Goal: Communication & Community: Ask a question

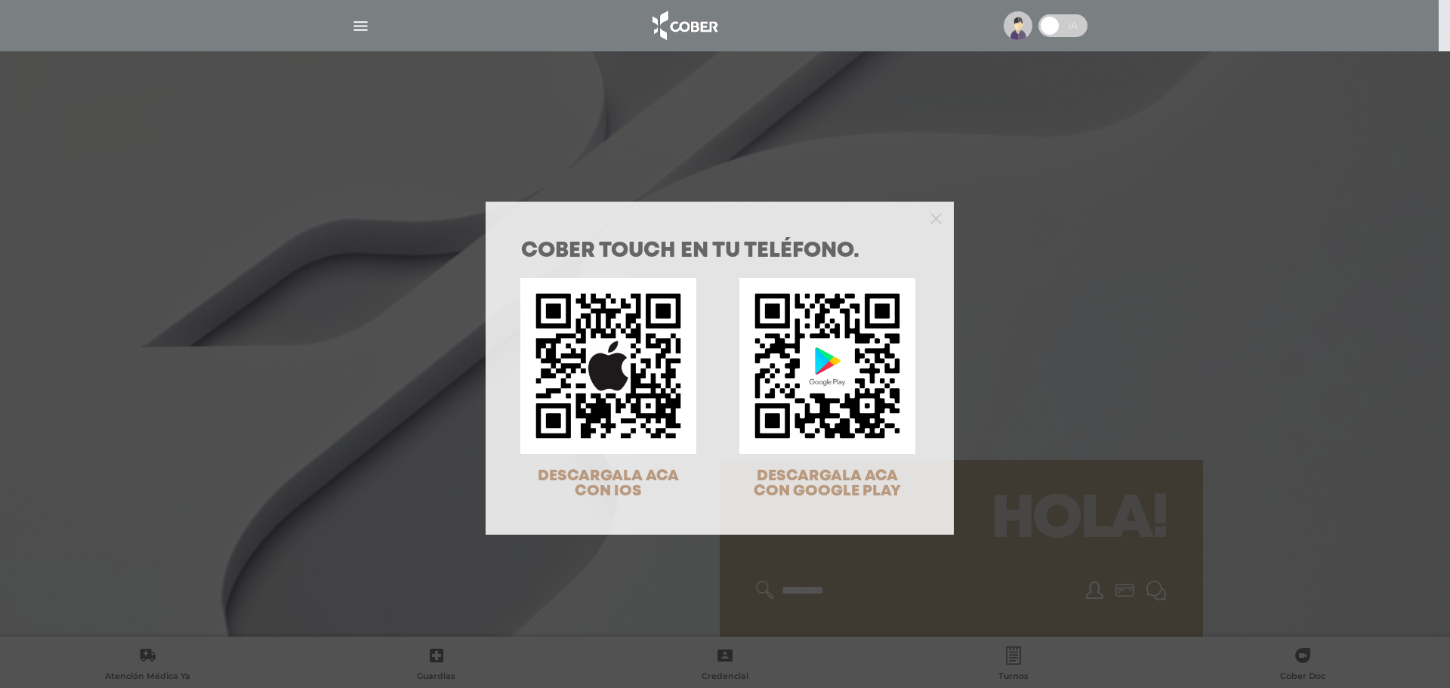
drag, startPoint x: 1007, startPoint y: 342, endPoint x: 988, endPoint y: 331, distance: 22.0
click at [1007, 342] on div "COBER TOUCH en tu teléfono. DESCARGALA ACA CON IOS DESCARGALA ACA CON GOOGLE PL…" at bounding box center [725, 344] width 1450 height 688
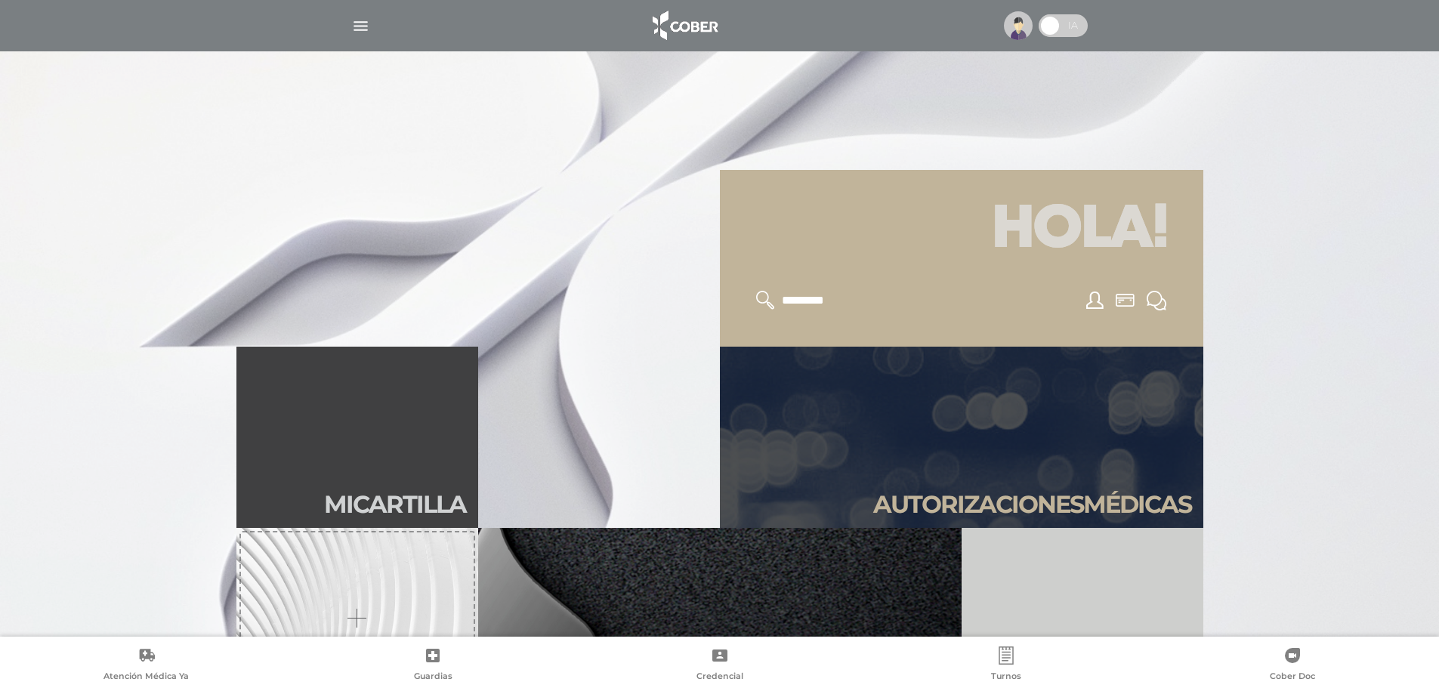
scroll to position [453, 0]
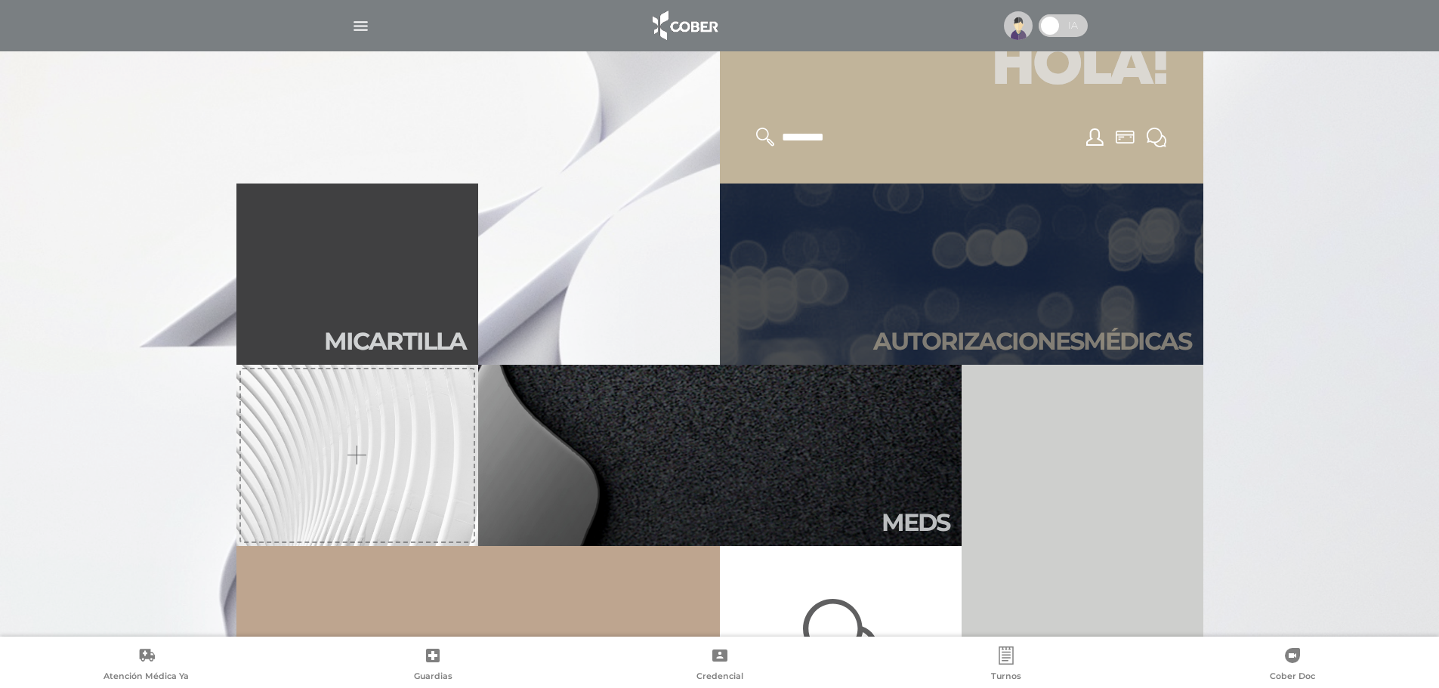
click at [819, 302] on link "Autori zaciones médicas" at bounding box center [961, 274] width 483 height 181
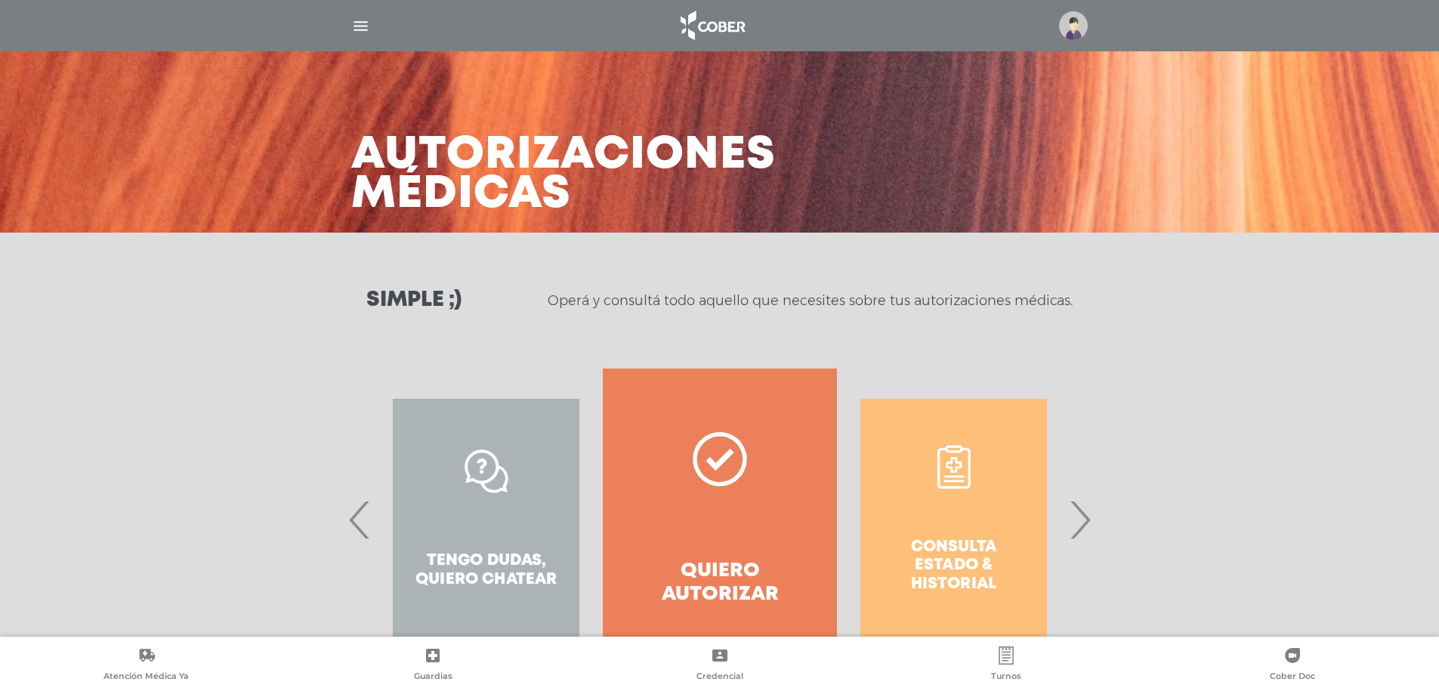
click at [1076, 523] on span "›" at bounding box center [1079, 520] width 29 height 82
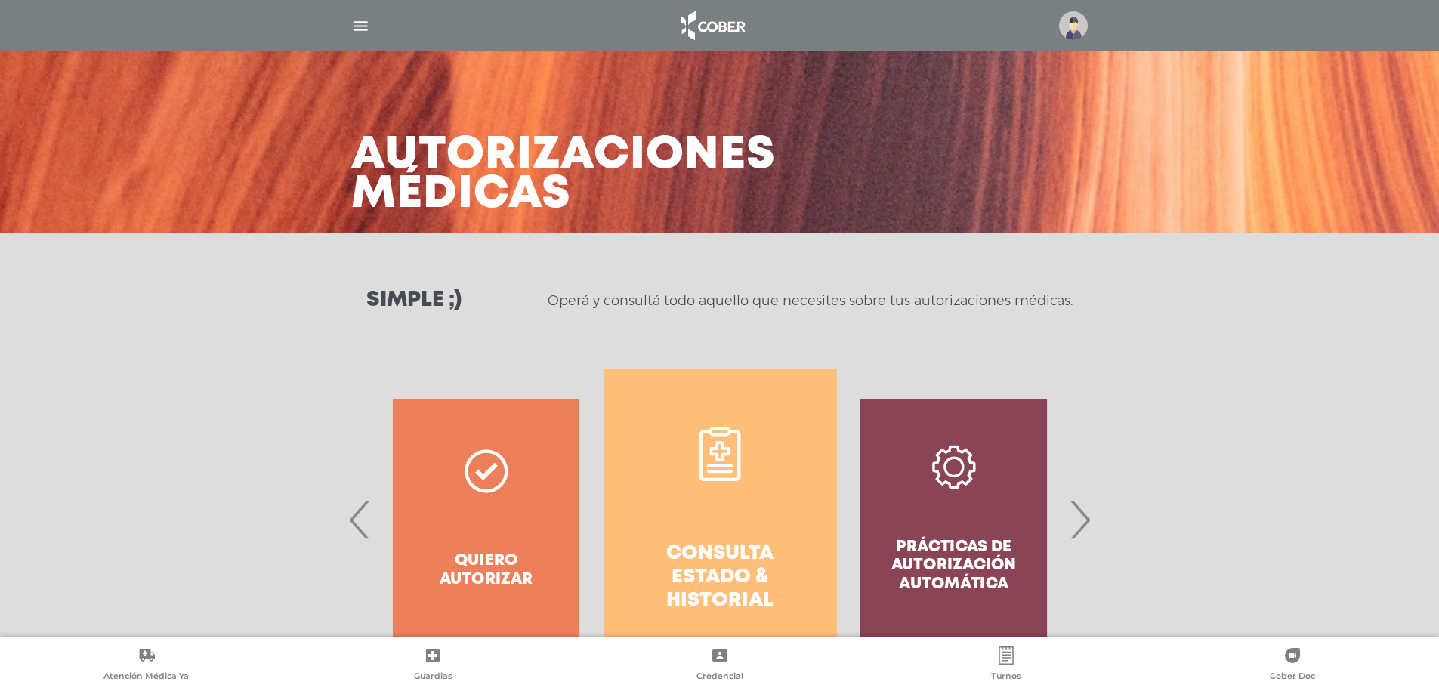
click at [722, 519] on link "Consulta estado & historial" at bounding box center [719, 520] width 233 height 302
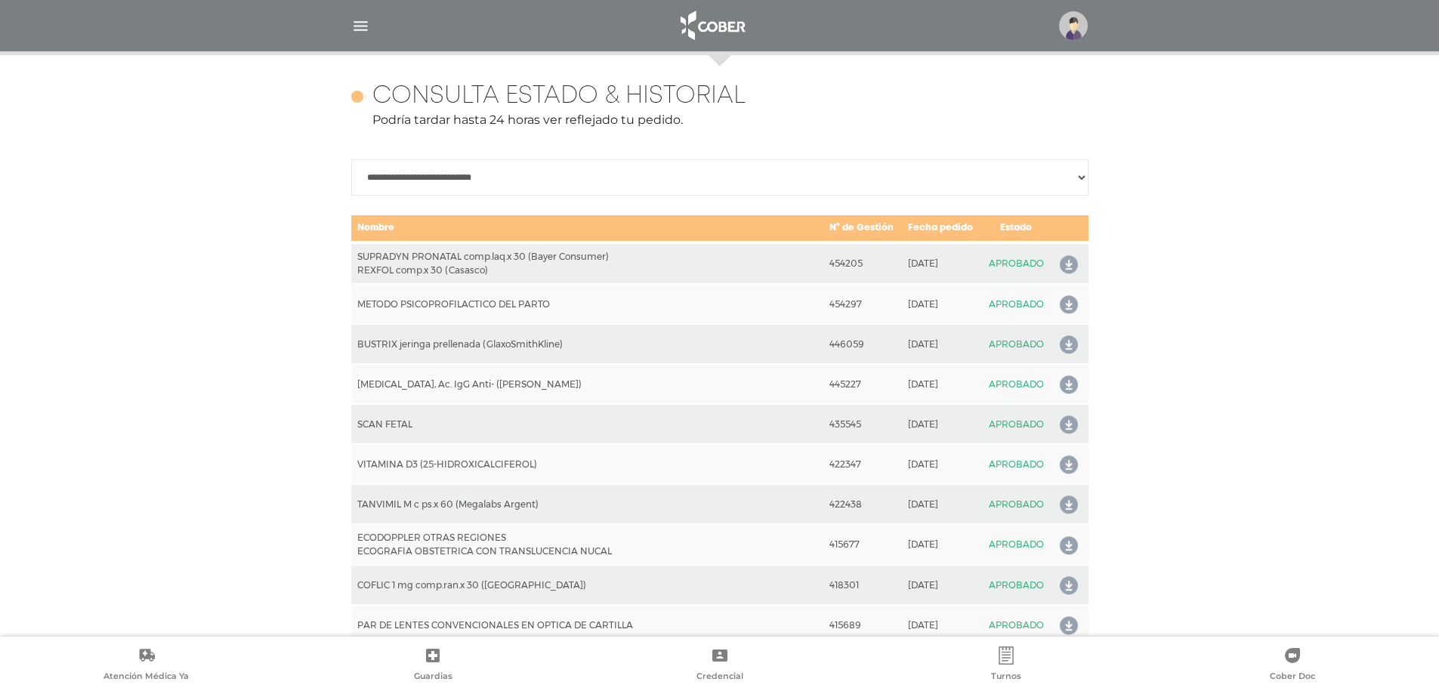
scroll to position [671, 0]
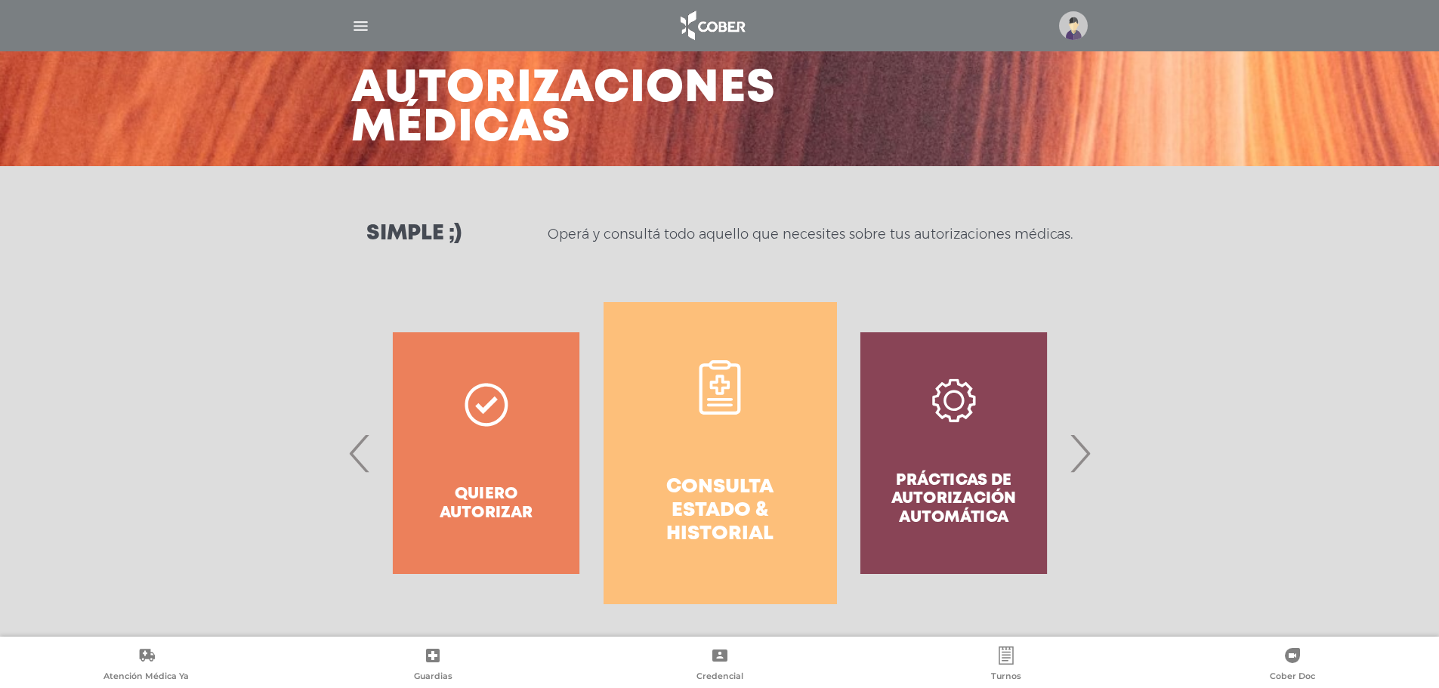
click at [1081, 464] on span "›" at bounding box center [1079, 453] width 29 height 82
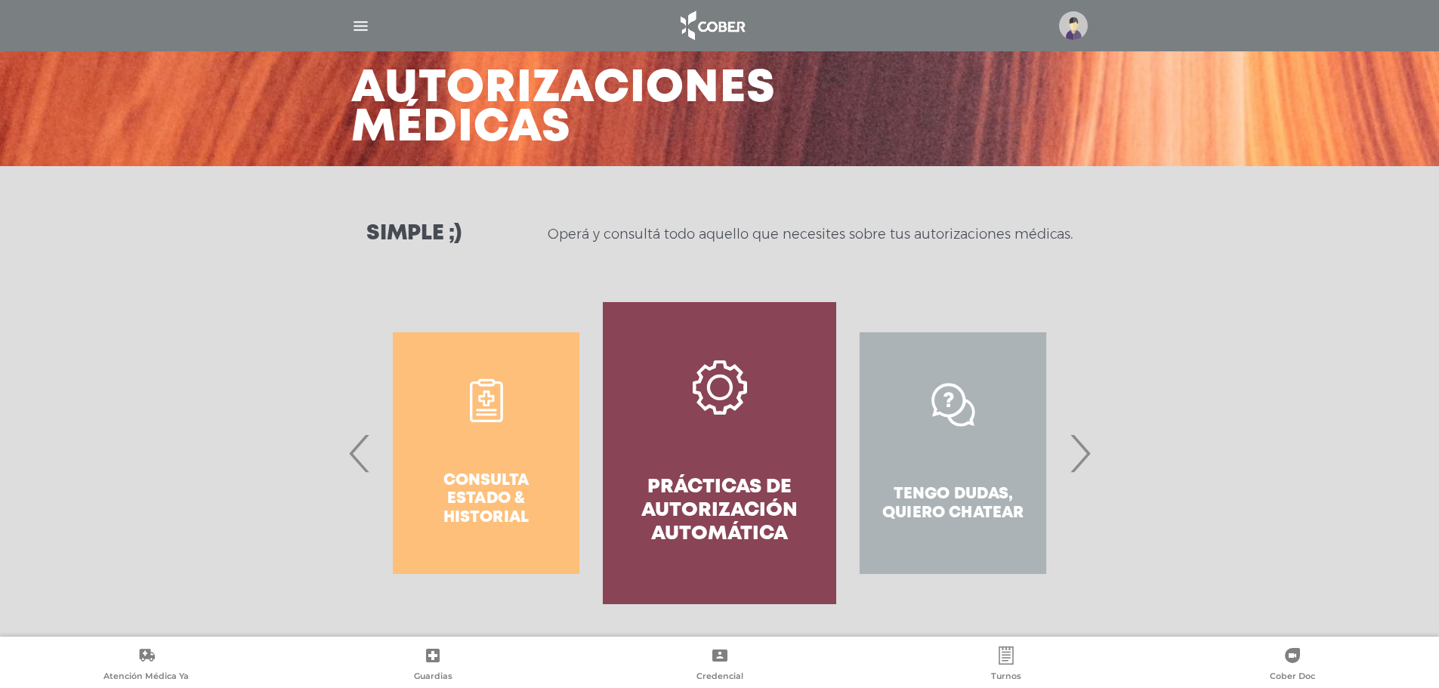
click at [1081, 464] on span "›" at bounding box center [1079, 453] width 29 height 82
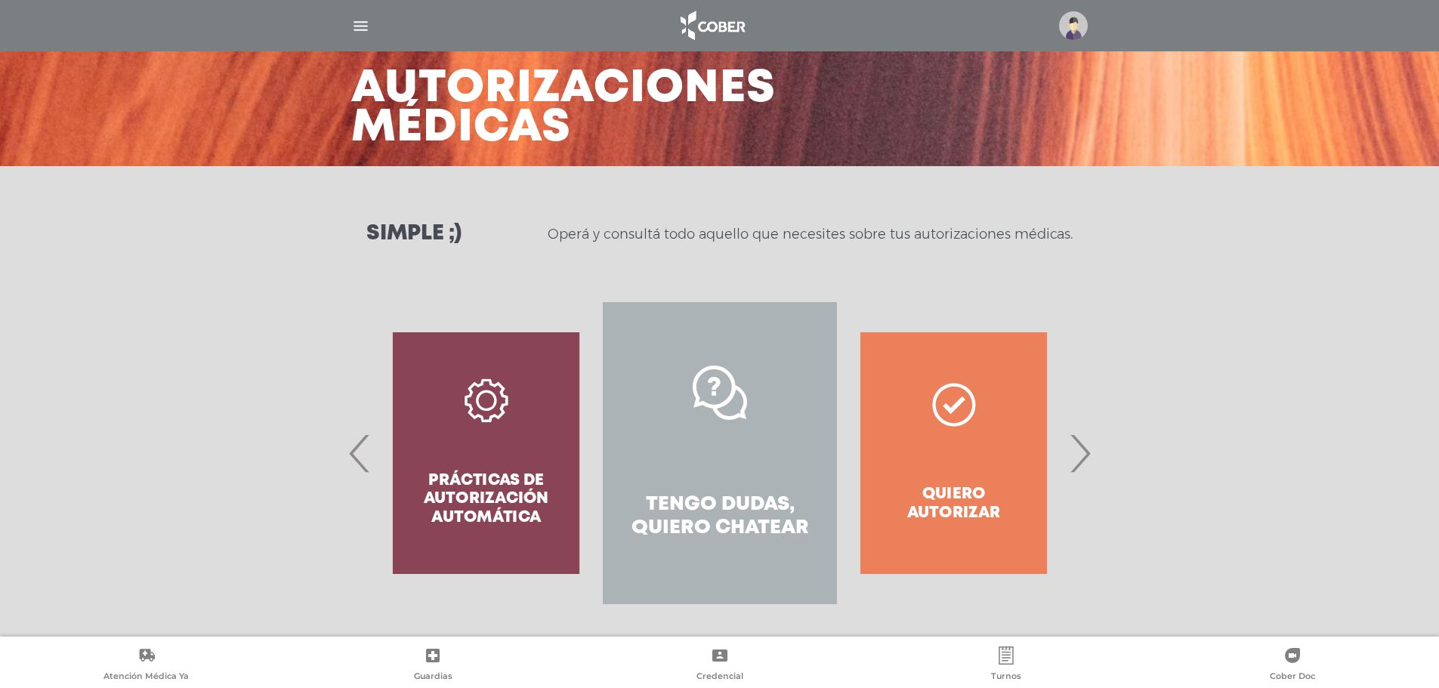
click at [359, 26] on img "button" at bounding box center [360, 26] width 19 height 19
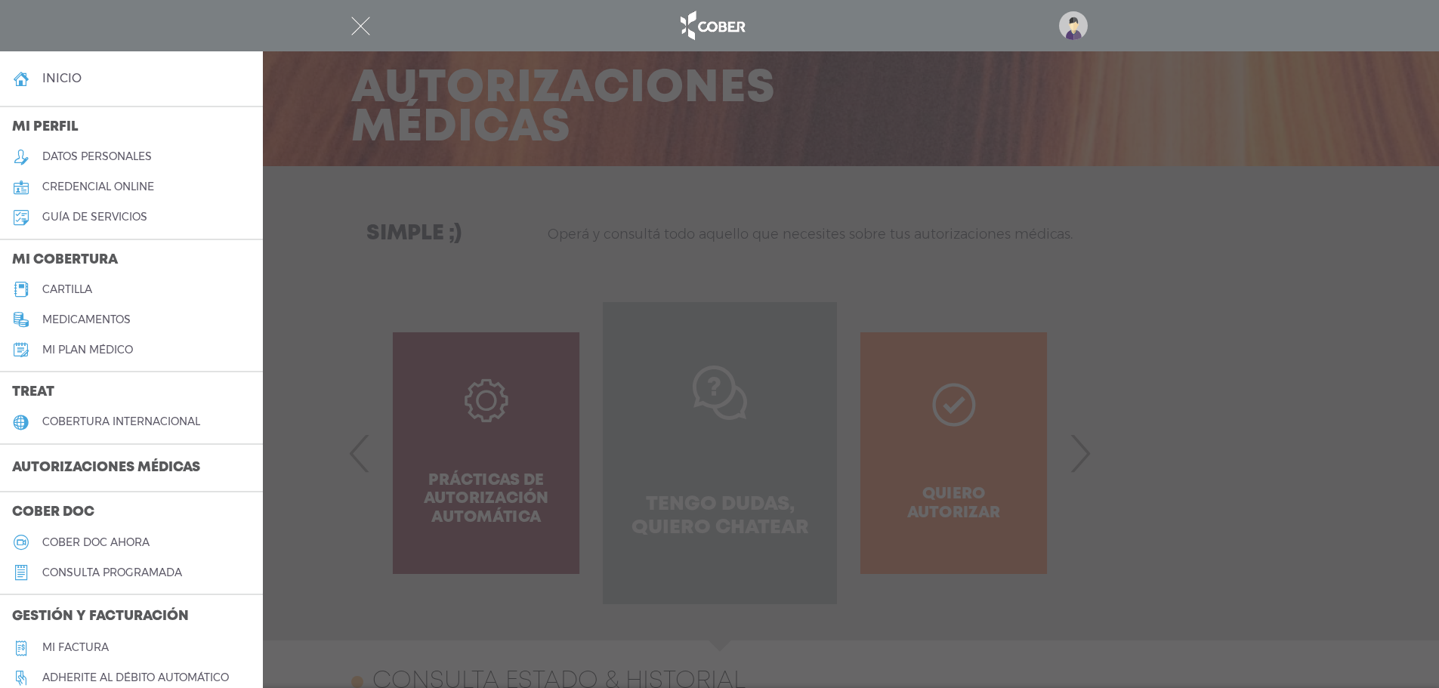
click at [76, 80] on h4 "inicio" at bounding box center [61, 78] width 39 height 14
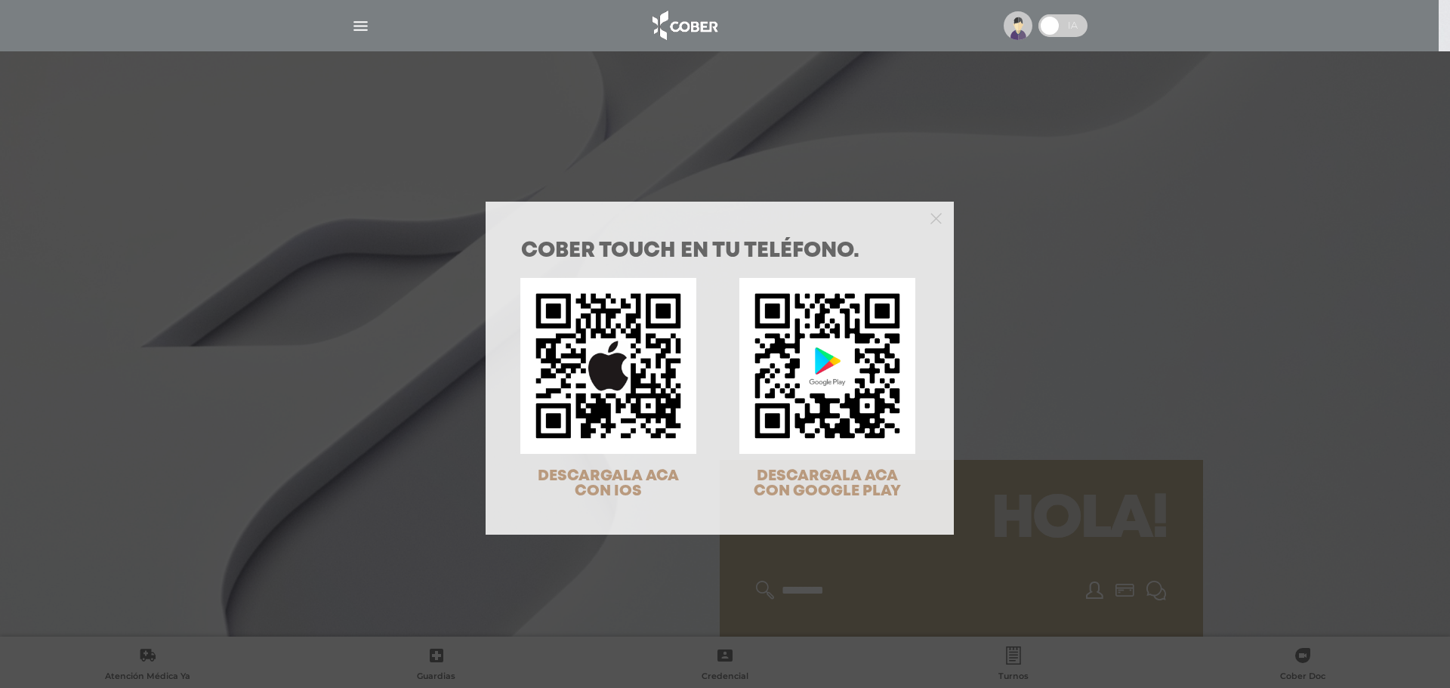
click at [1100, 218] on div "COBER TOUCH en tu teléfono. DESCARGALA ACA CON IOS DESCARGALA ACA CON GOOGLE PL…" at bounding box center [725, 344] width 1450 height 688
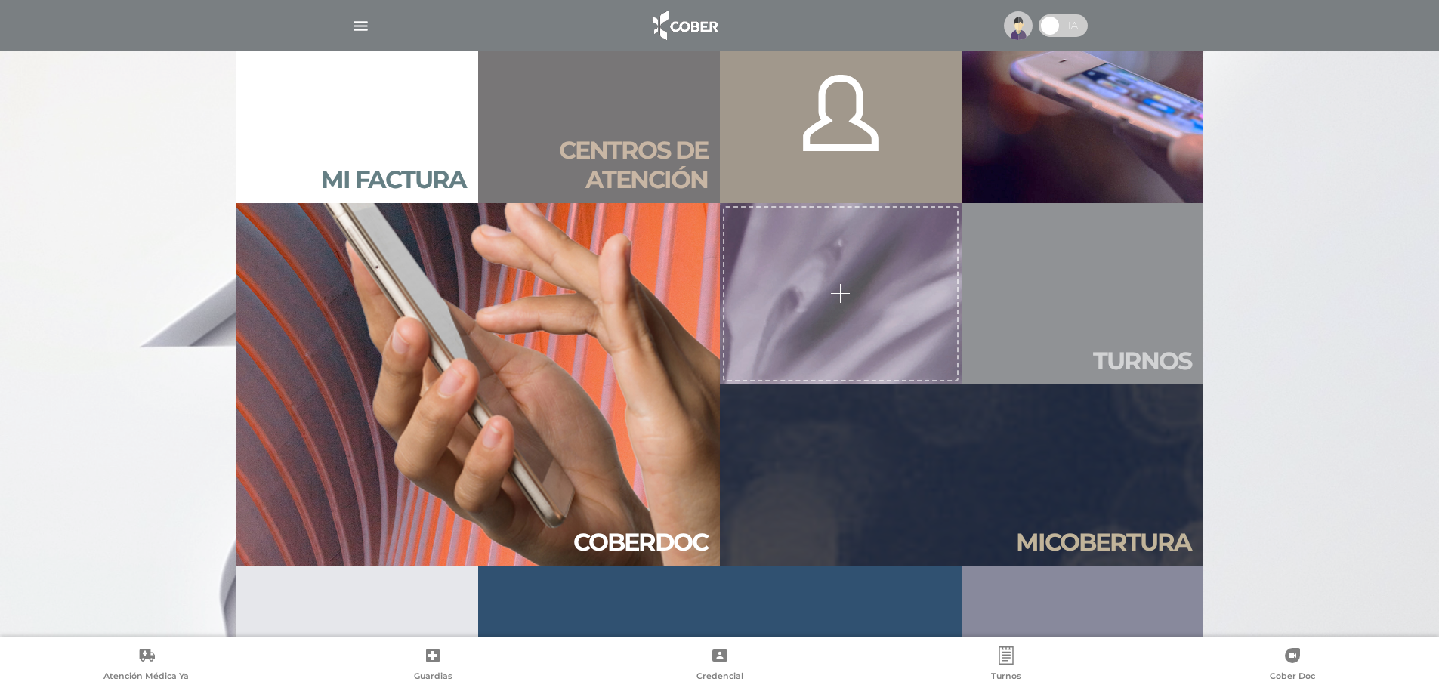
scroll to position [1631, 0]
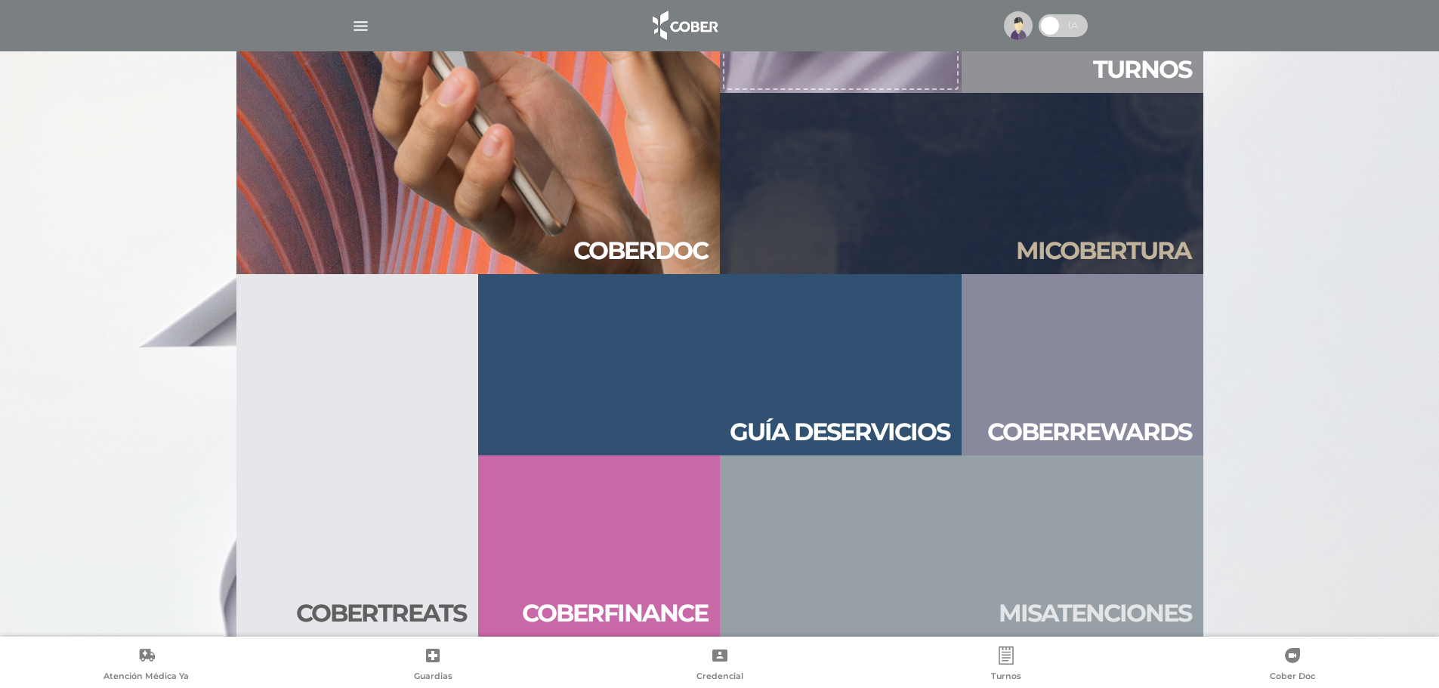
click at [1344, 385] on div at bounding box center [719, 344] width 1439 height 688
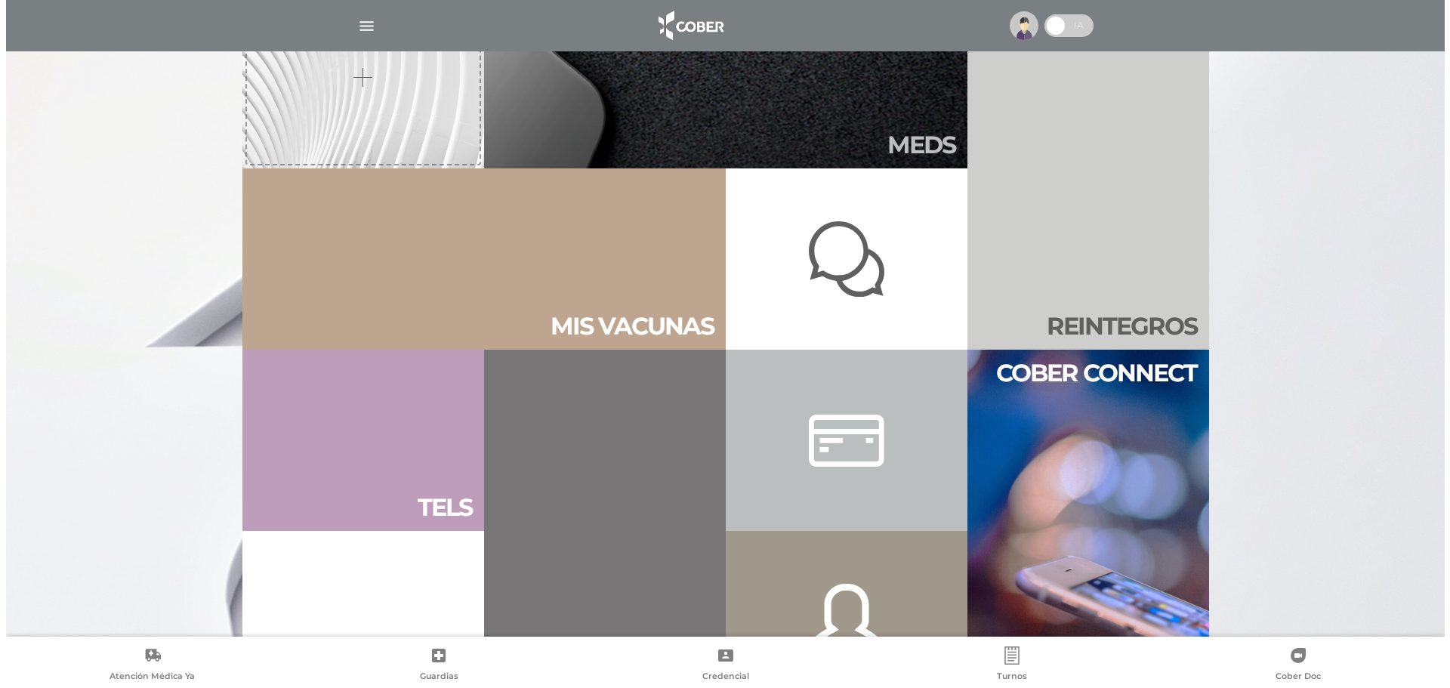
scroll to position [378, 0]
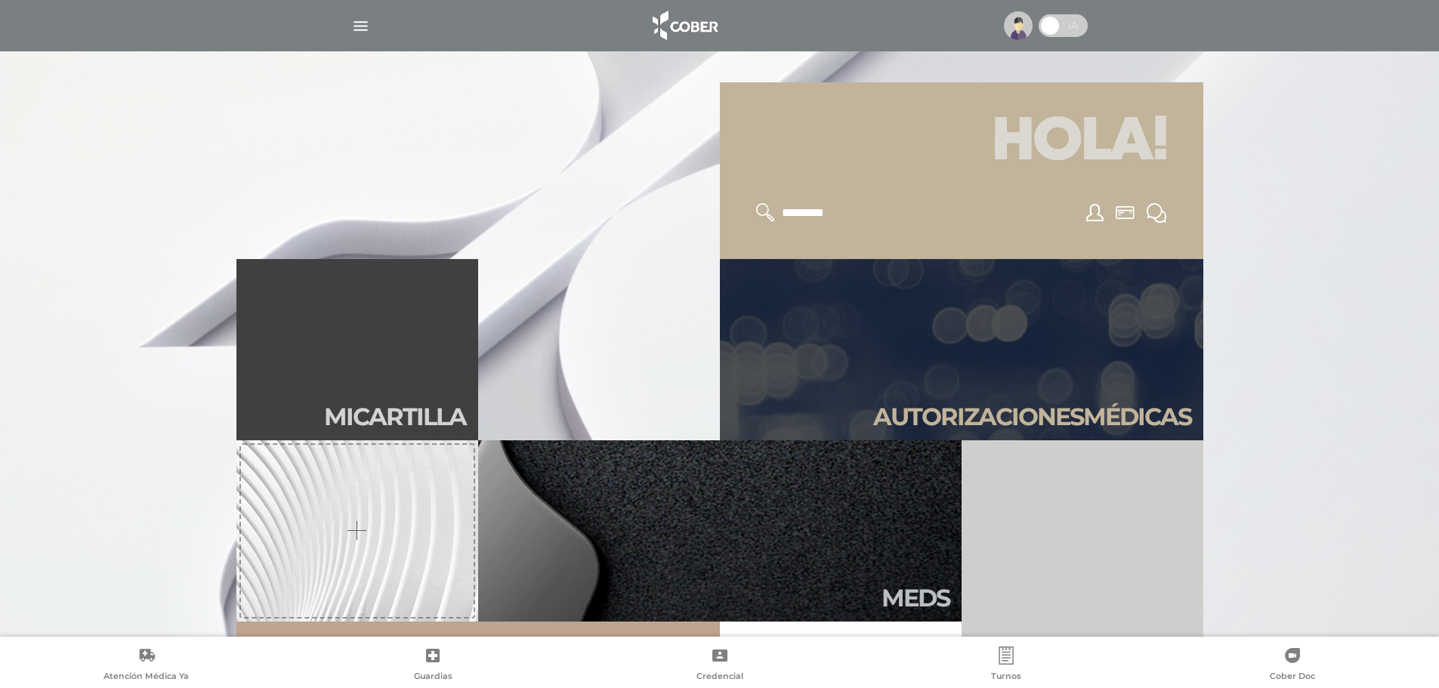
click at [366, 25] on img "button" at bounding box center [360, 26] width 19 height 19
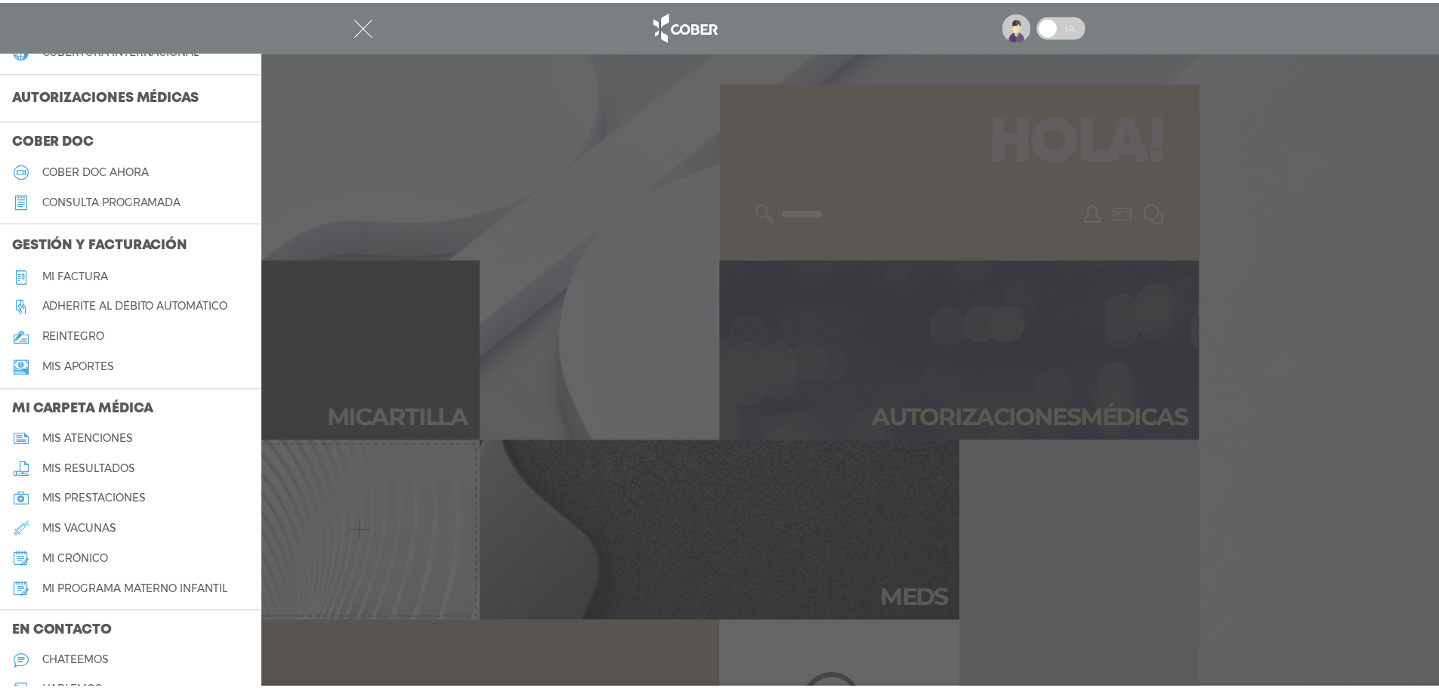
scroll to position [477, 0]
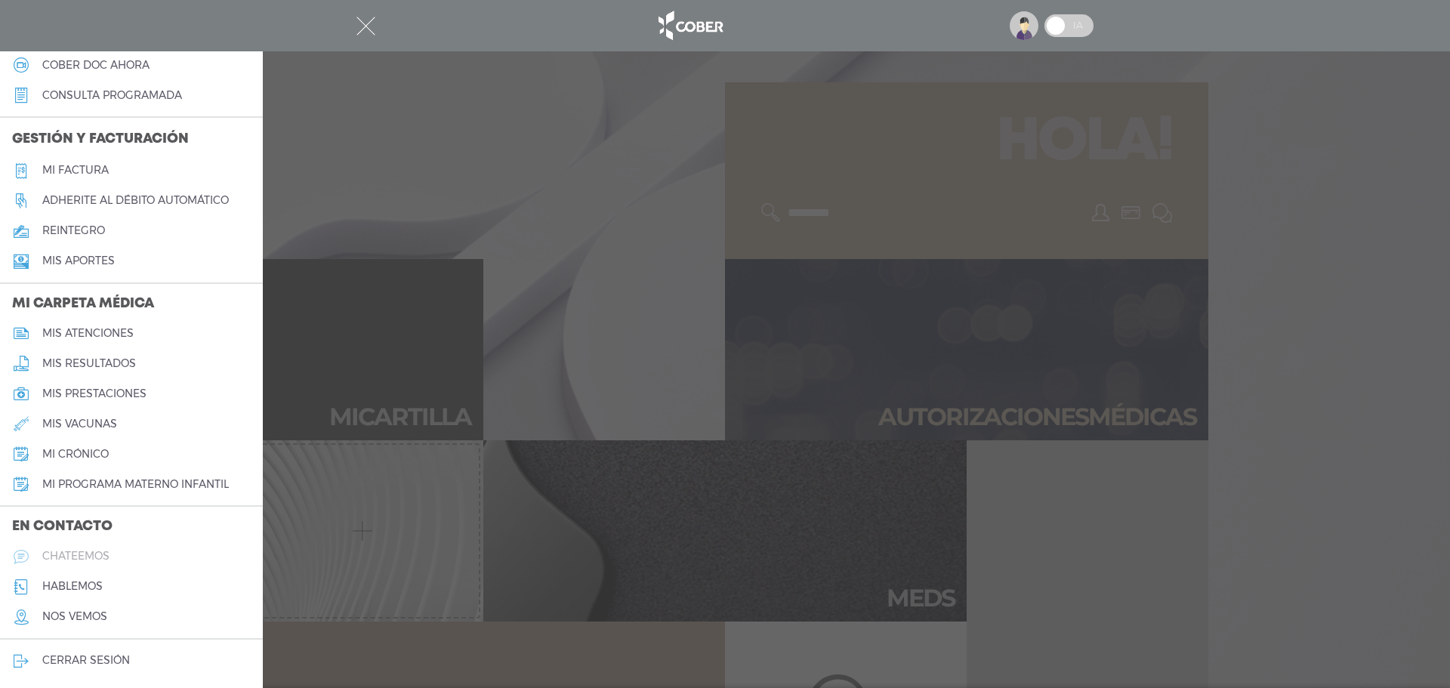
click at [97, 551] on h5 "chateemos" at bounding box center [75, 556] width 67 height 13
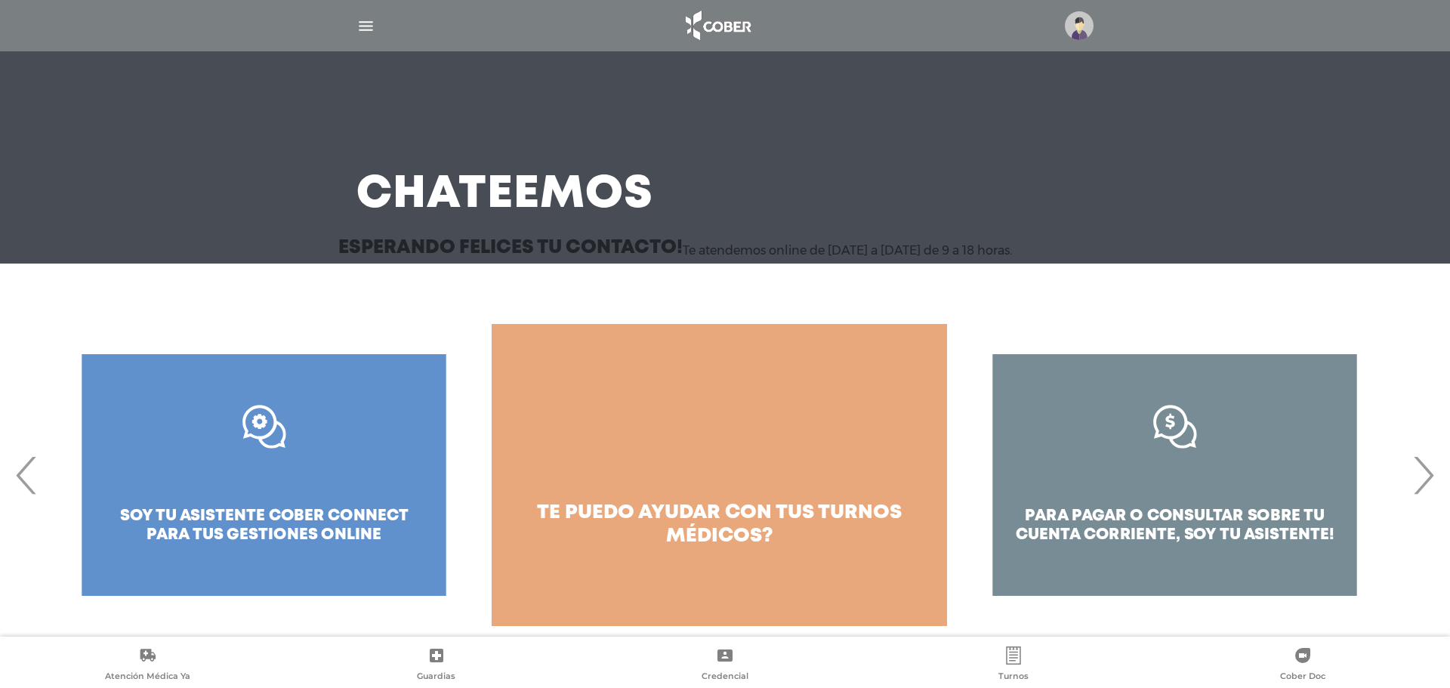
click at [1436, 496] on span "›" at bounding box center [1423, 475] width 29 height 82
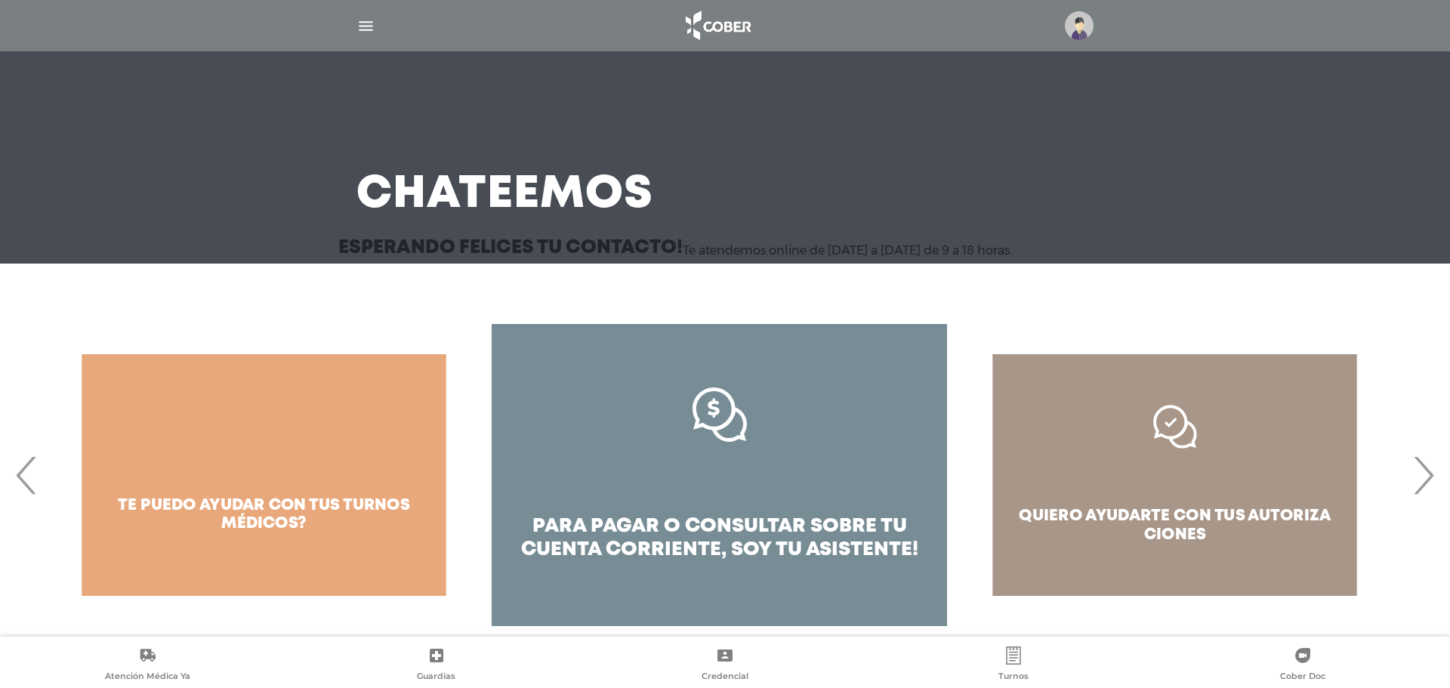
click at [1428, 495] on span "›" at bounding box center [1423, 475] width 29 height 82
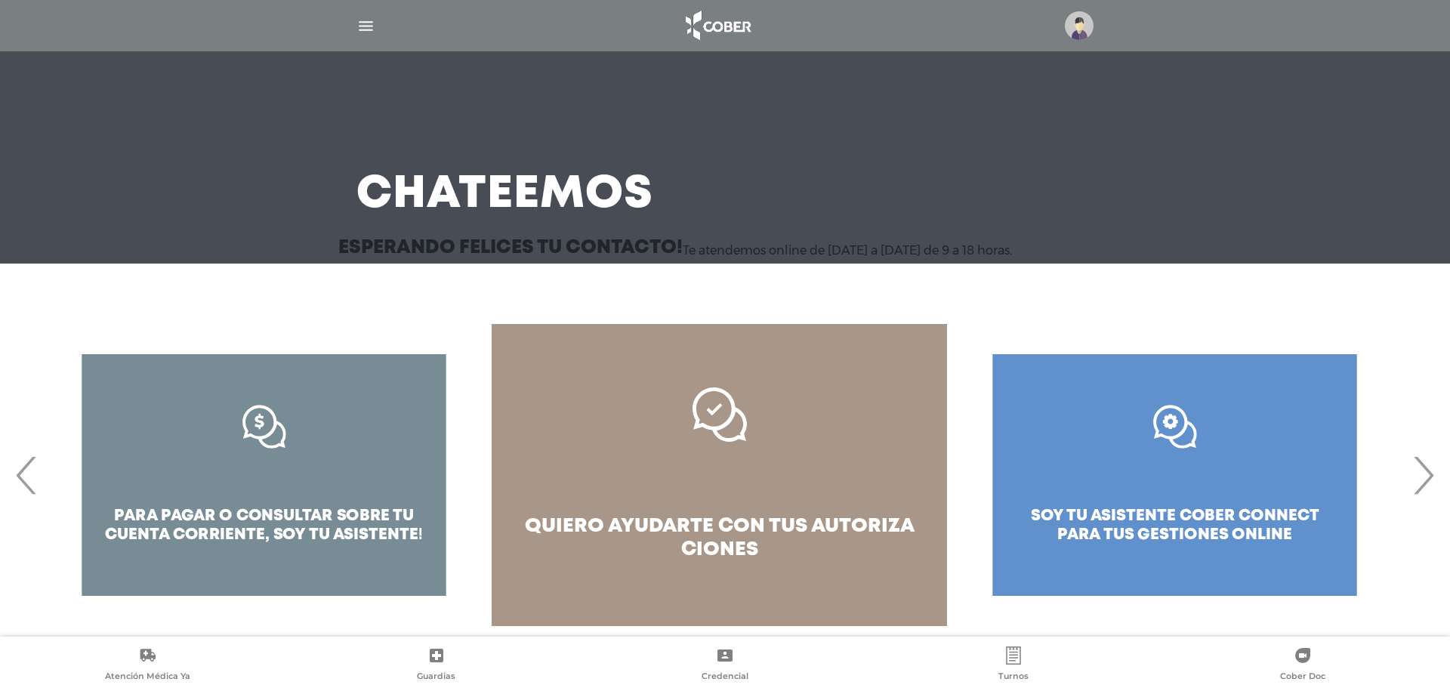
click at [859, 501] on link "quiero ayudarte con tus autoriza ciones" at bounding box center [719, 475] width 455 height 302
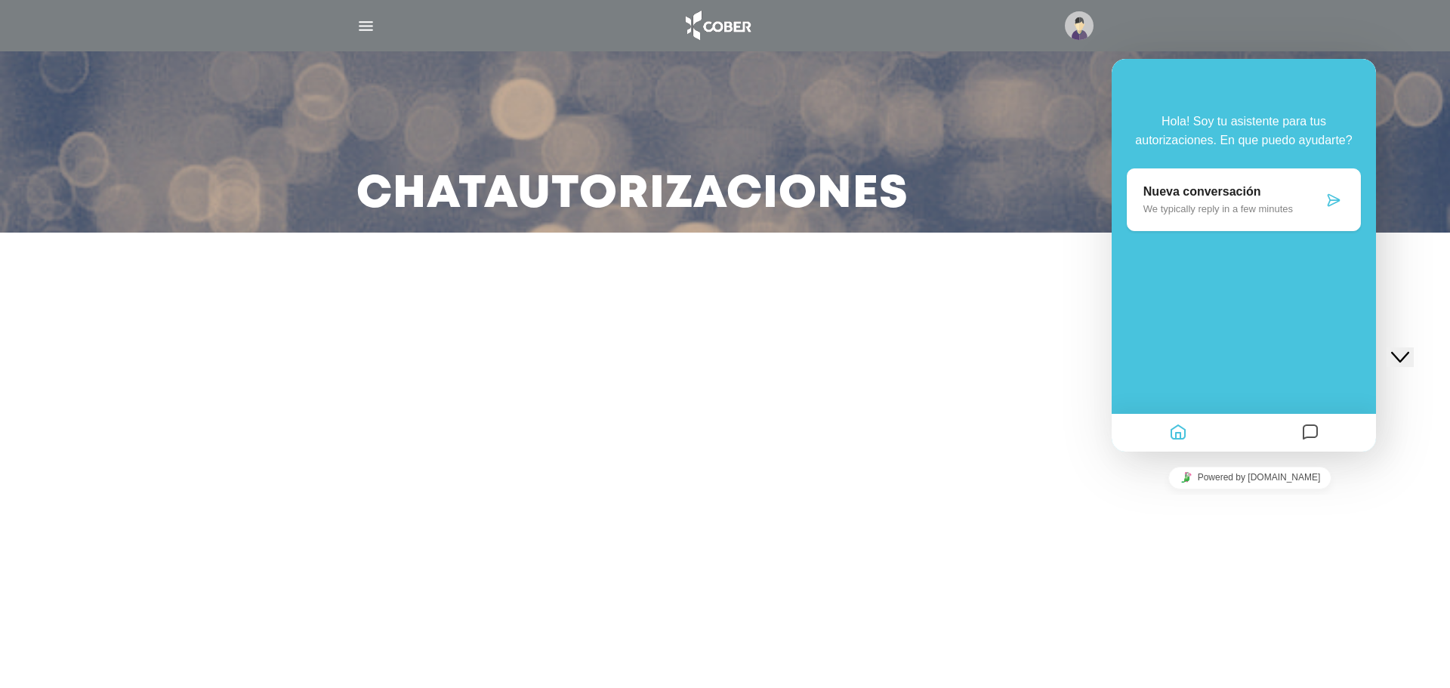
click at [1201, 199] on p "Nueva conversación" at bounding box center [1233, 192] width 180 height 14
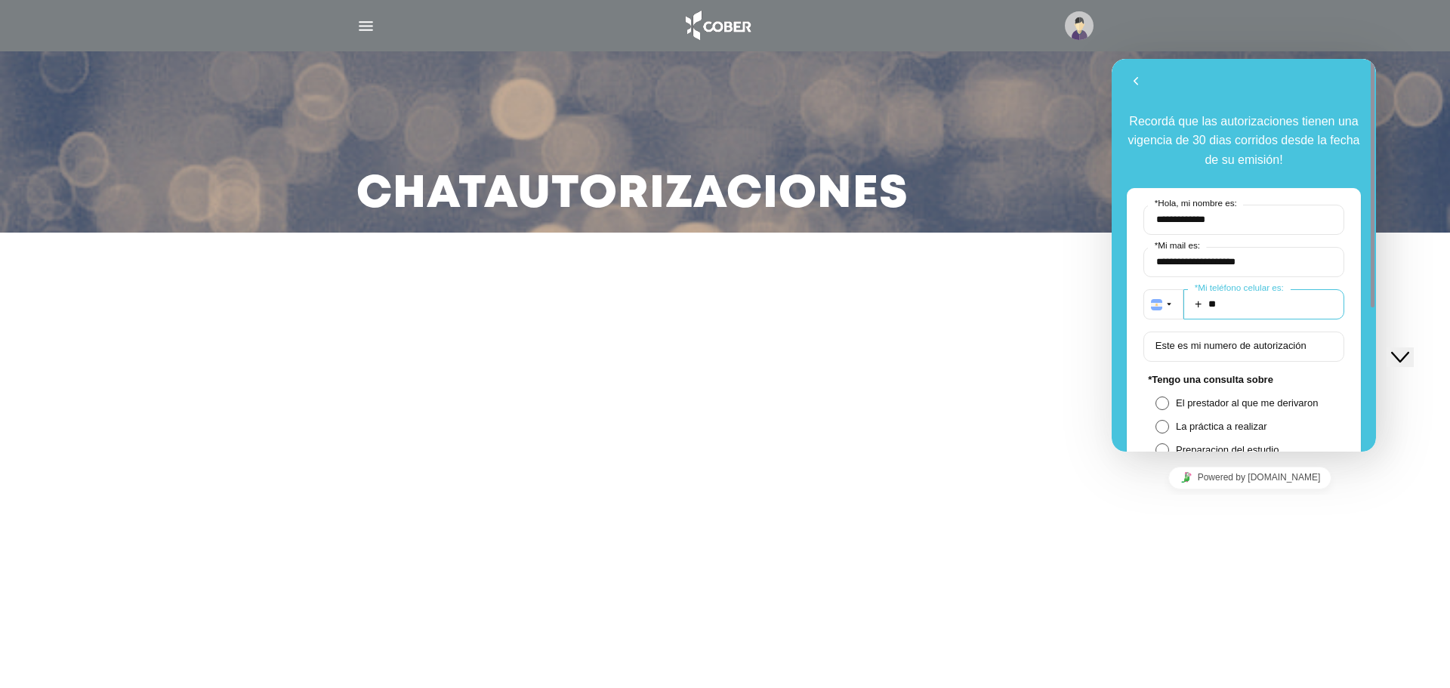
click at [1227, 295] on input "**" at bounding box center [1263, 304] width 161 height 30
type input "**********"
click at [1233, 360] on input "Este es mi numero de autorización" at bounding box center [1243, 347] width 201 height 30
paste input "*******"
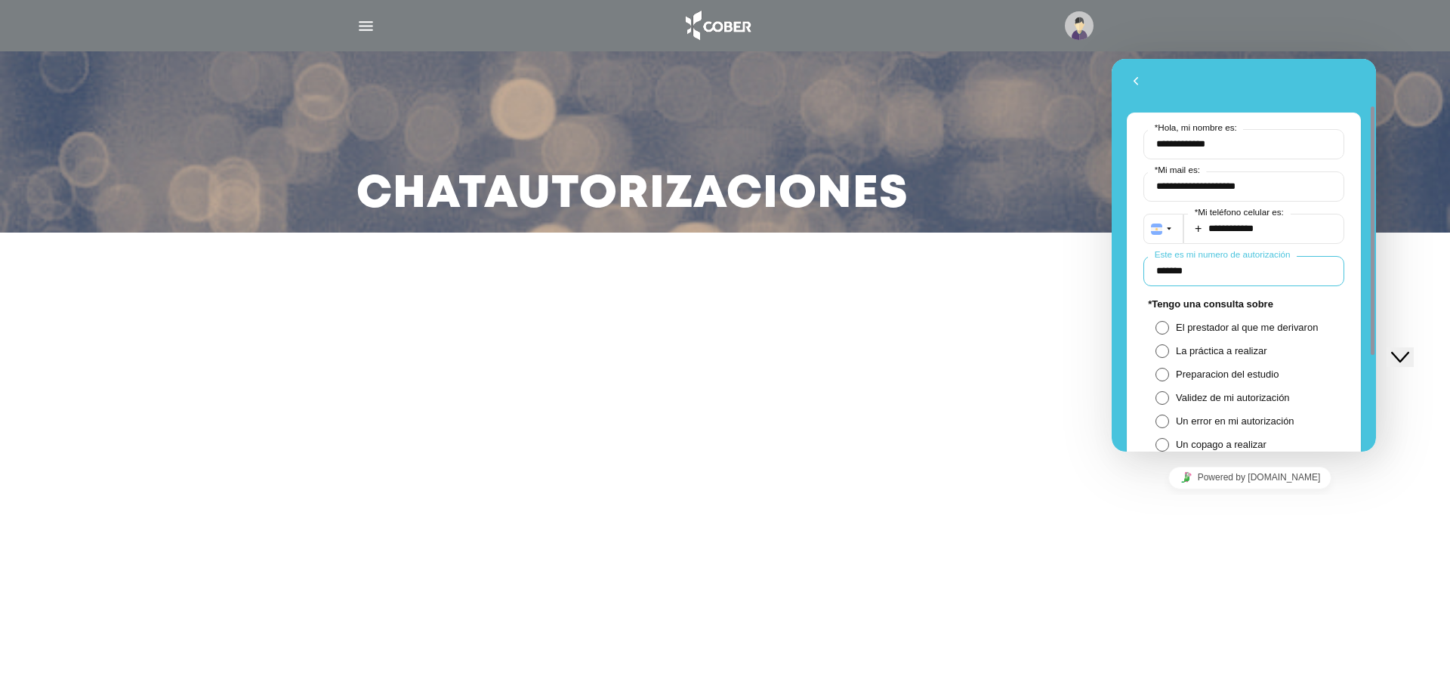
scroll to position [151, 0]
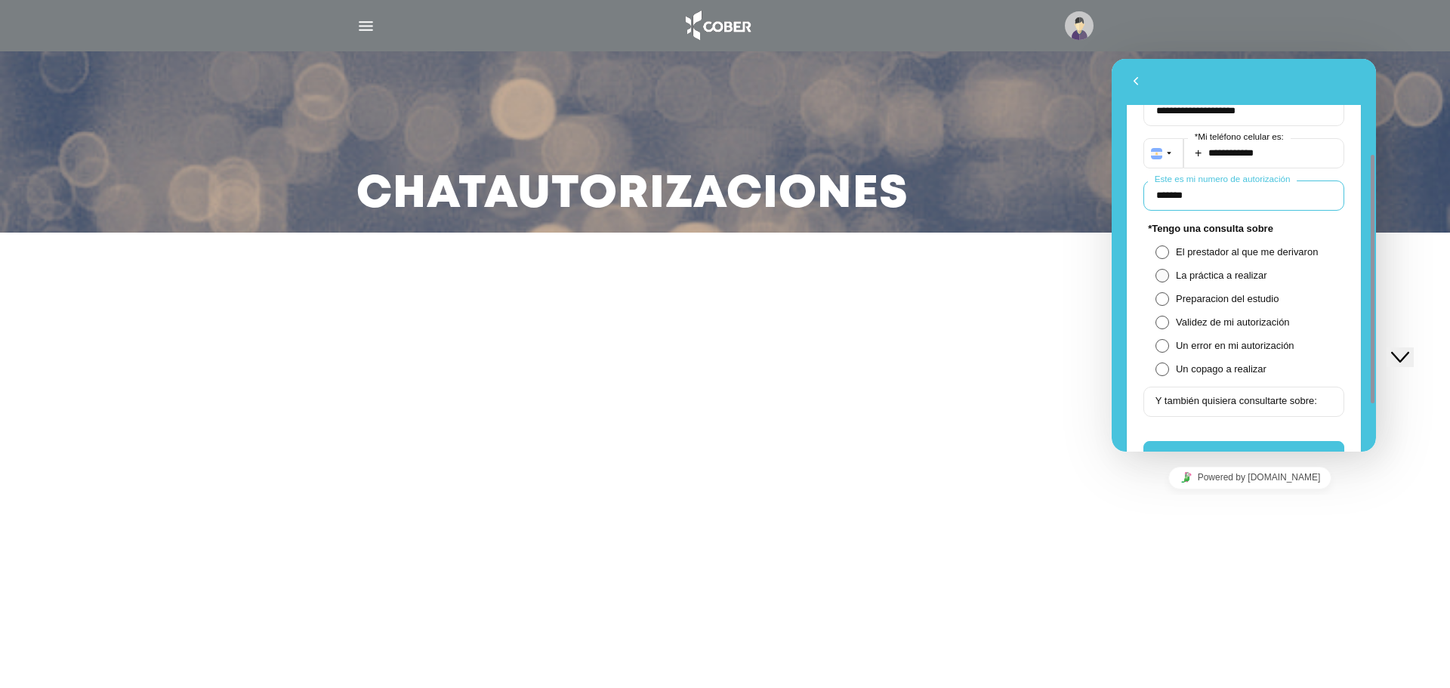
type input "*******"
click at [1163, 276] on span at bounding box center [1163, 276] width 14 height 14
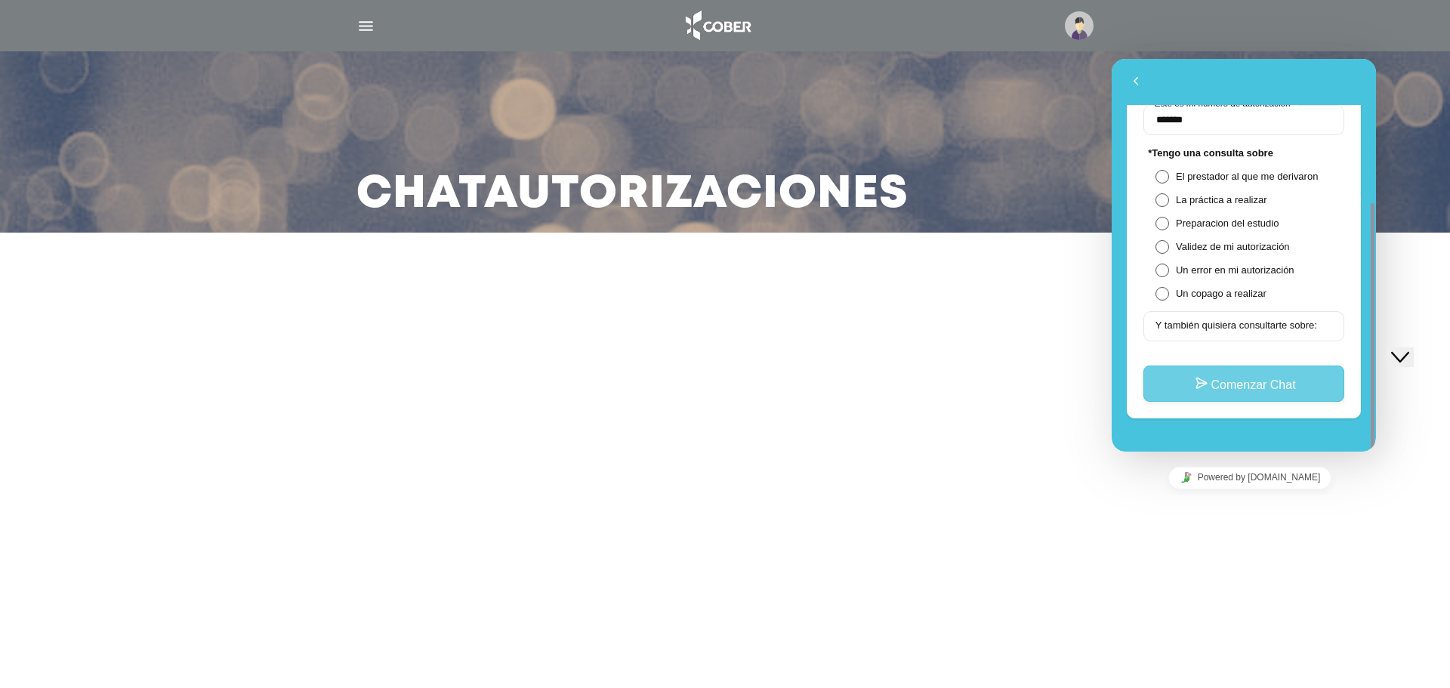
click at [1231, 385] on button "Comenzar Chat" at bounding box center [1243, 384] width 201 height 36
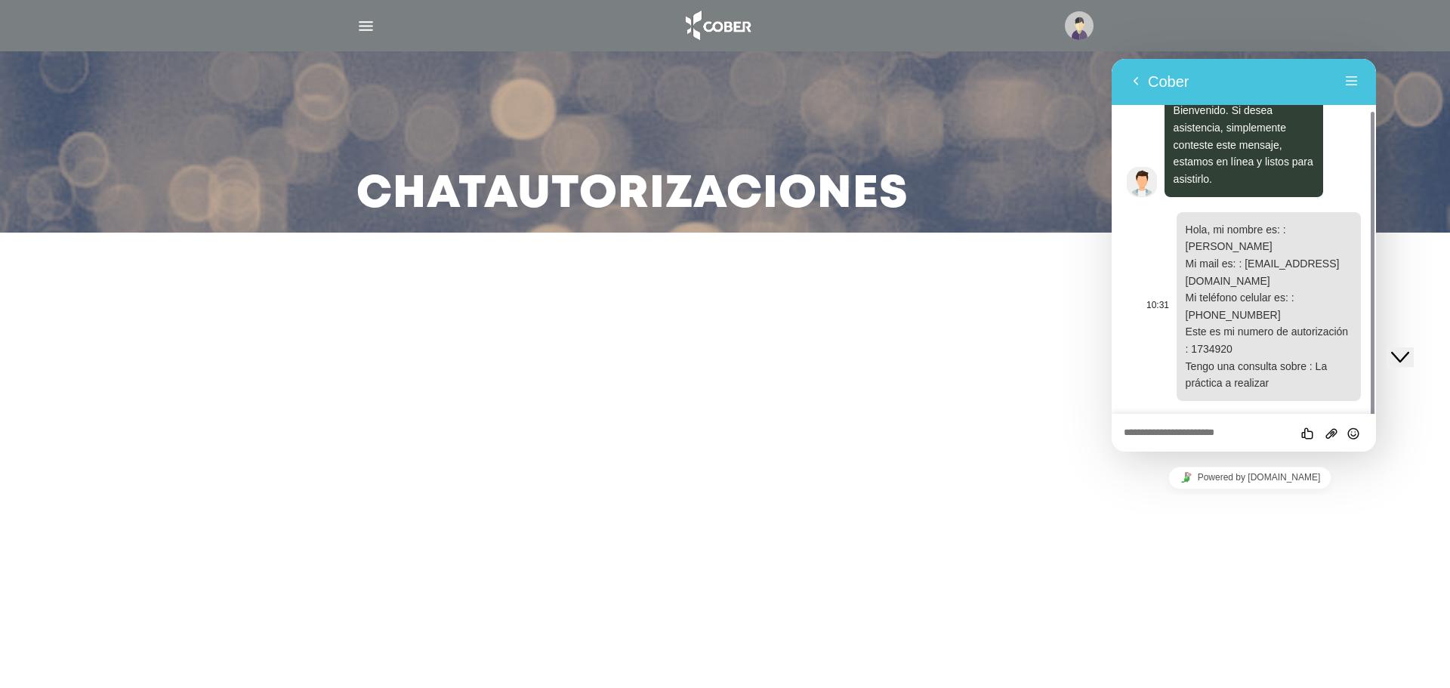
scroll to position [43, 0]
click at [1414, 356] on button "Close Chat This icon closes the chat window." at bounding box center [1400, 357] width 27 height 20
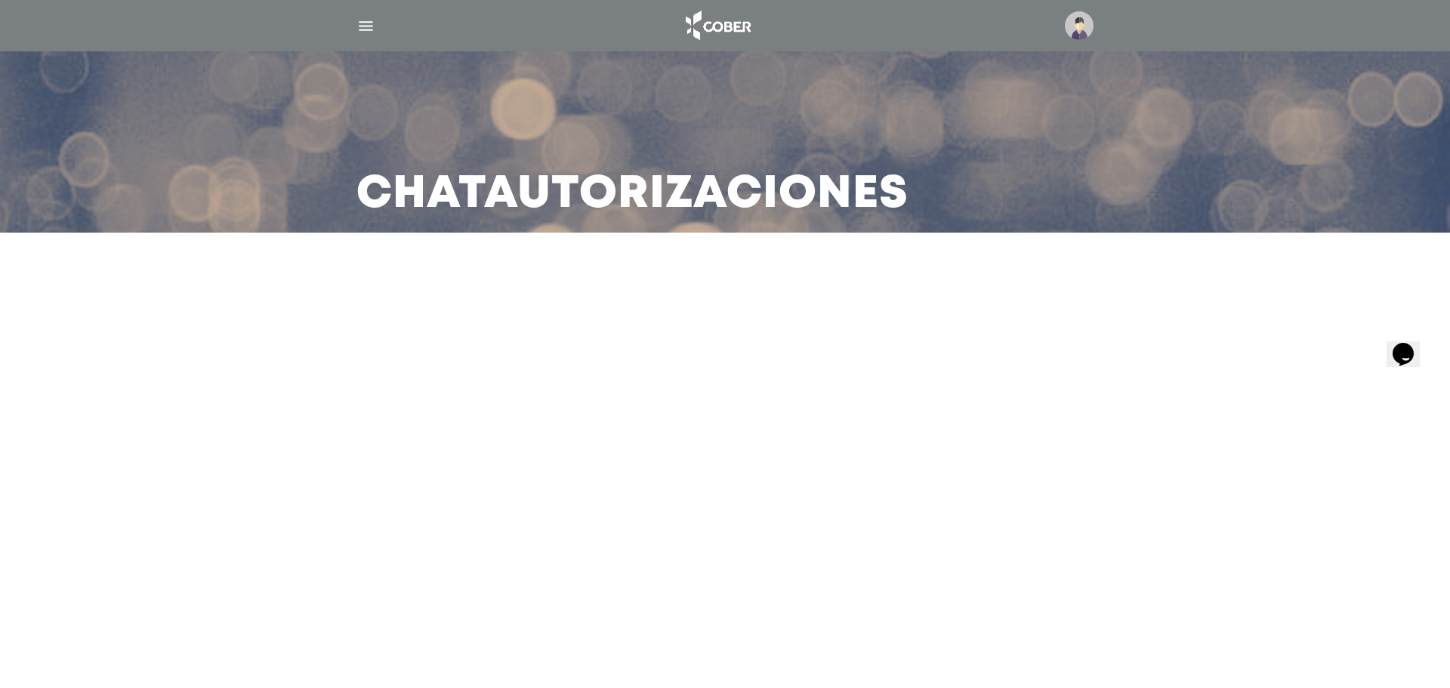
click at [1419, 356] on button "Opens Chat This icon Opens the chat window." at bounding box center [1403, 354] width 33 height 26
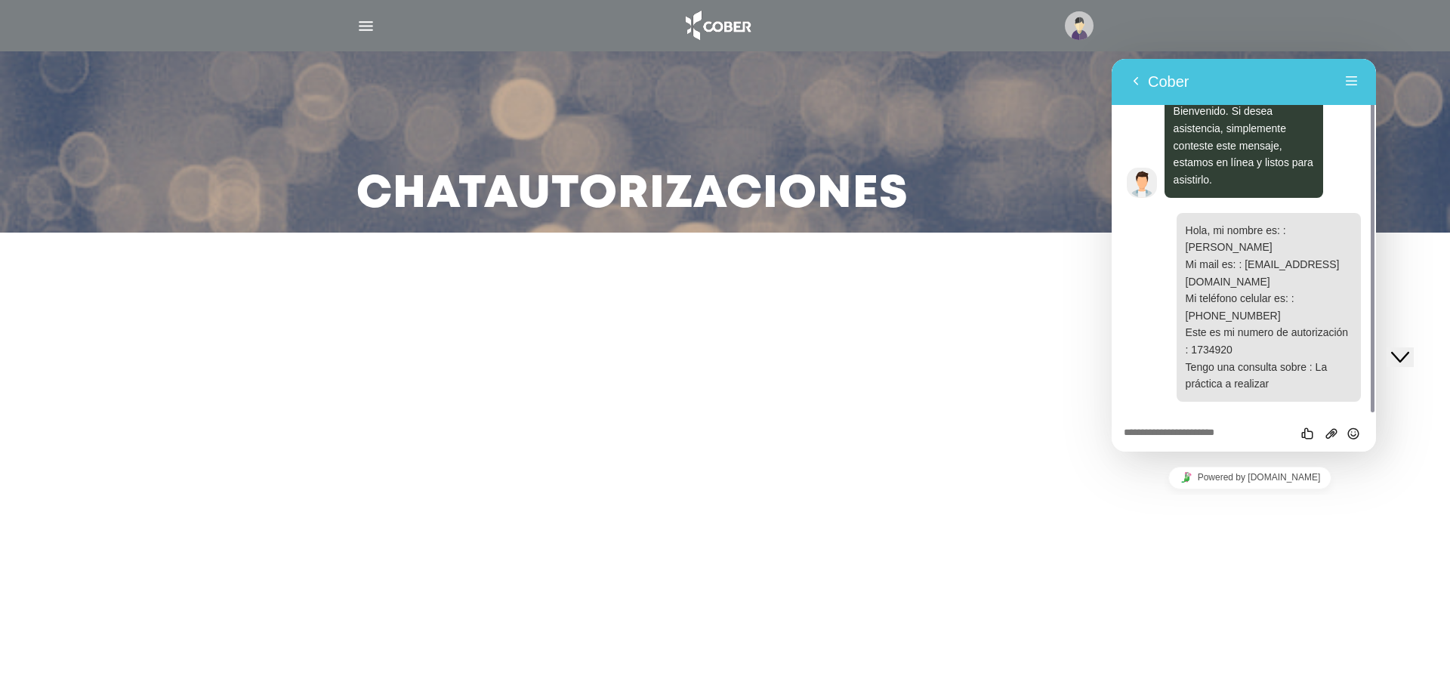
click at [1227, 443] on div "Califica este chat Subir Archivo Insertar emoji" at bounding box center [1244, 433] width 264 height 38
click at [1211, 430] on textarea at bounding box center [1244, 433] width 240 height 12
click at [1214, 438] on textarea at bounding box center [1244, 433] width 240 height 12
type textarea "****"
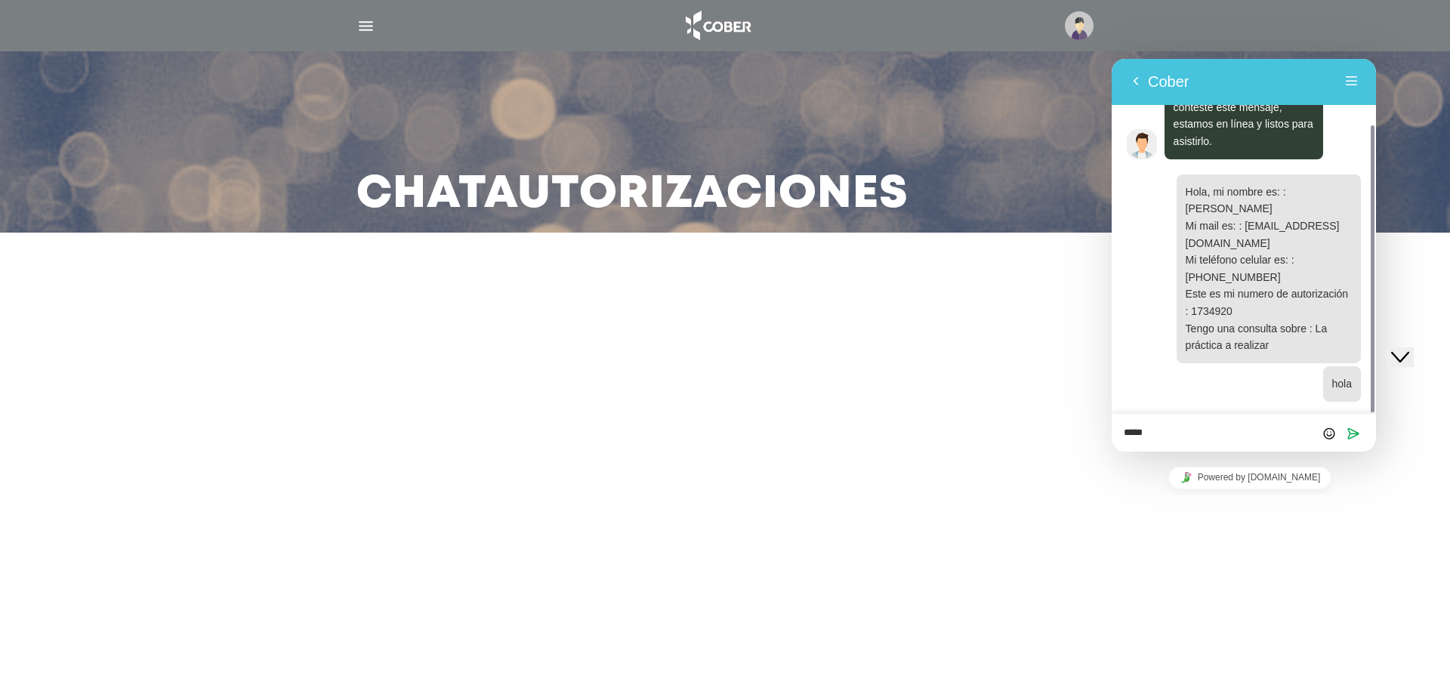
click at [1183, 438] on textarea "*****" at bounding box center [1244, 433] width 240 height 12
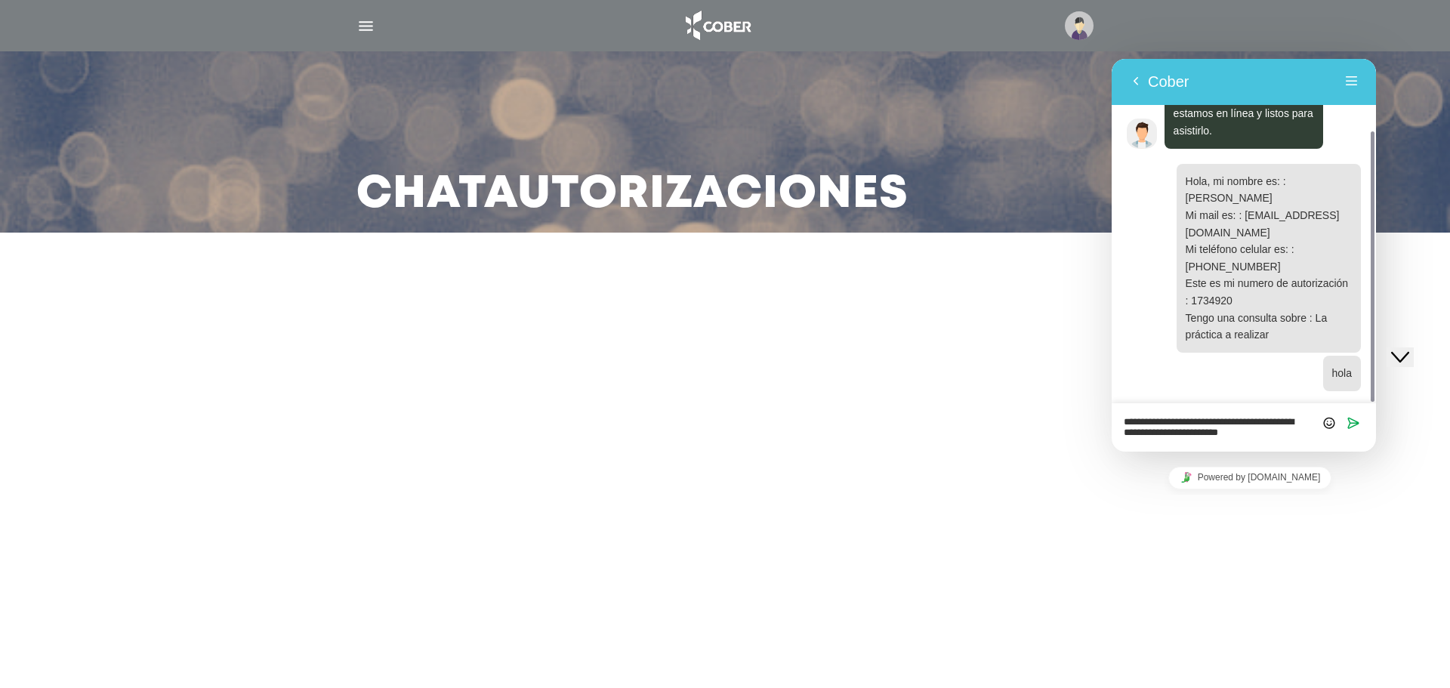
paste textarea "**********"
type textarea "**********"
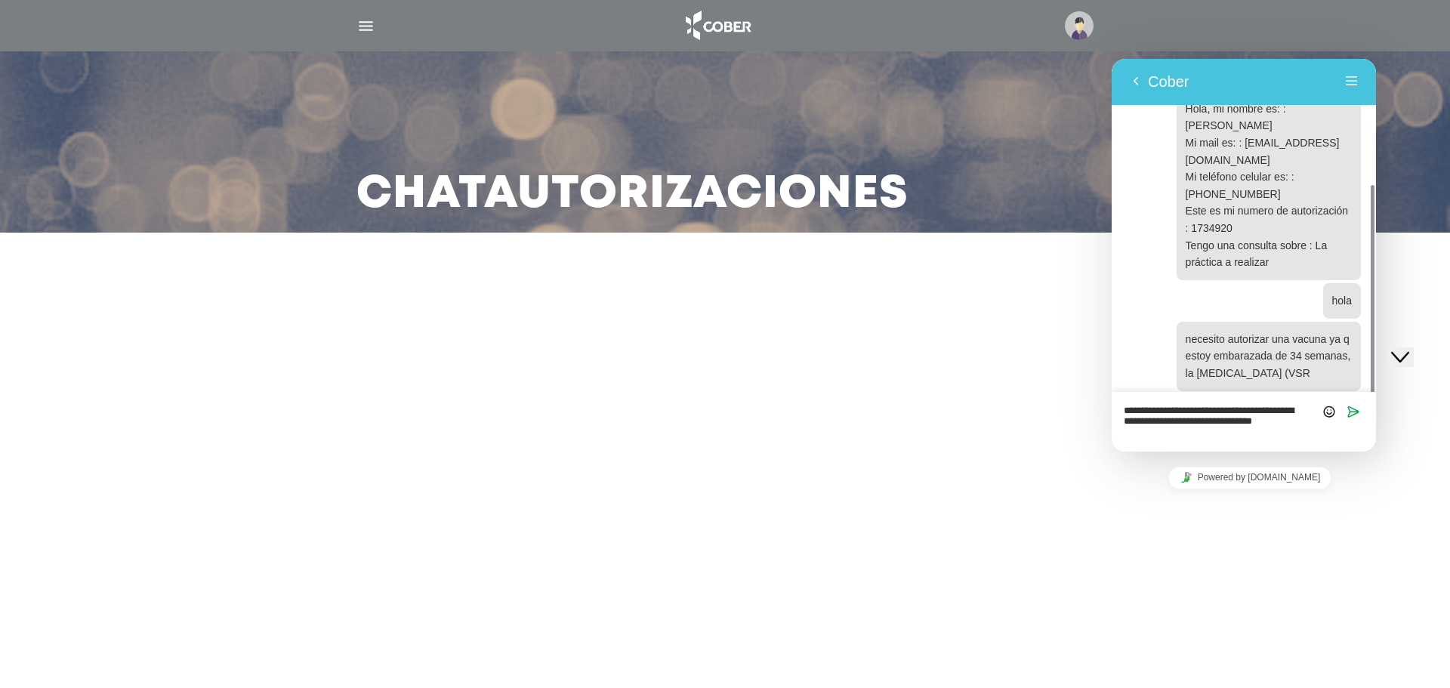
scroll to position [176, 0]
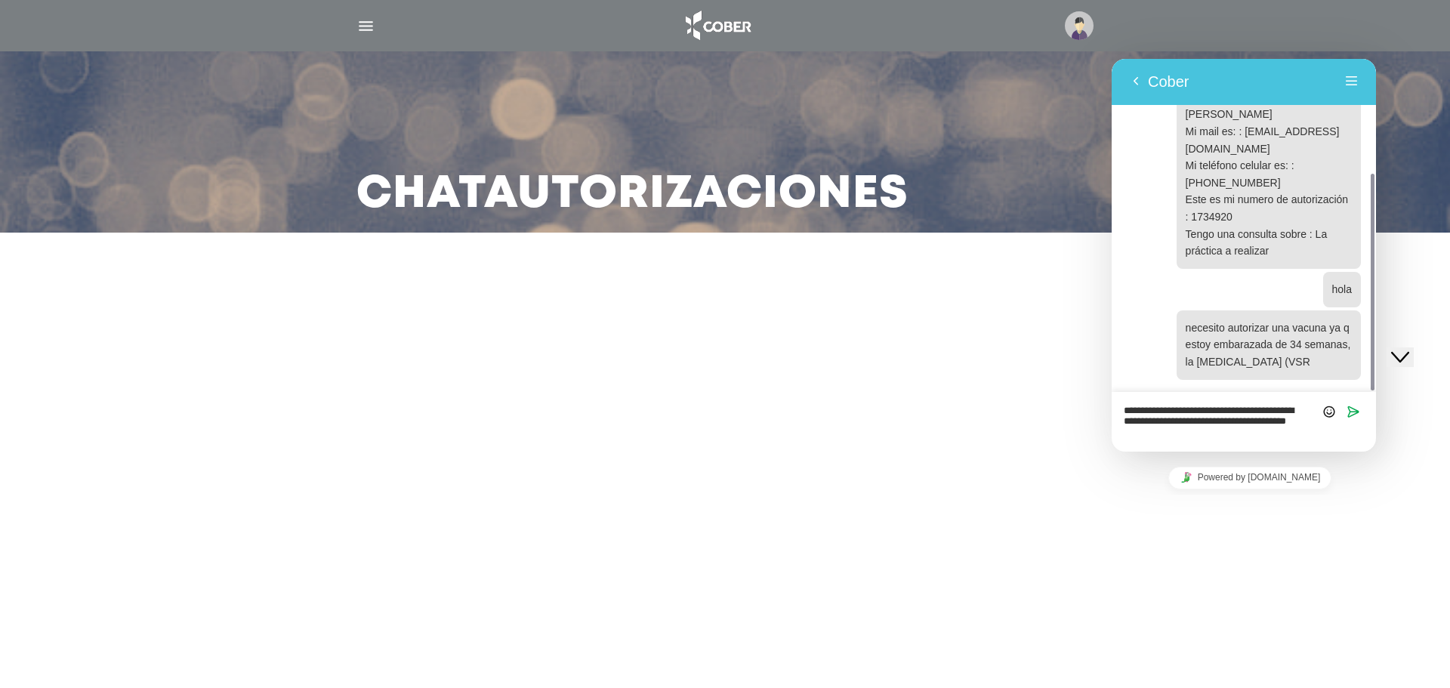
type textarea "**********"
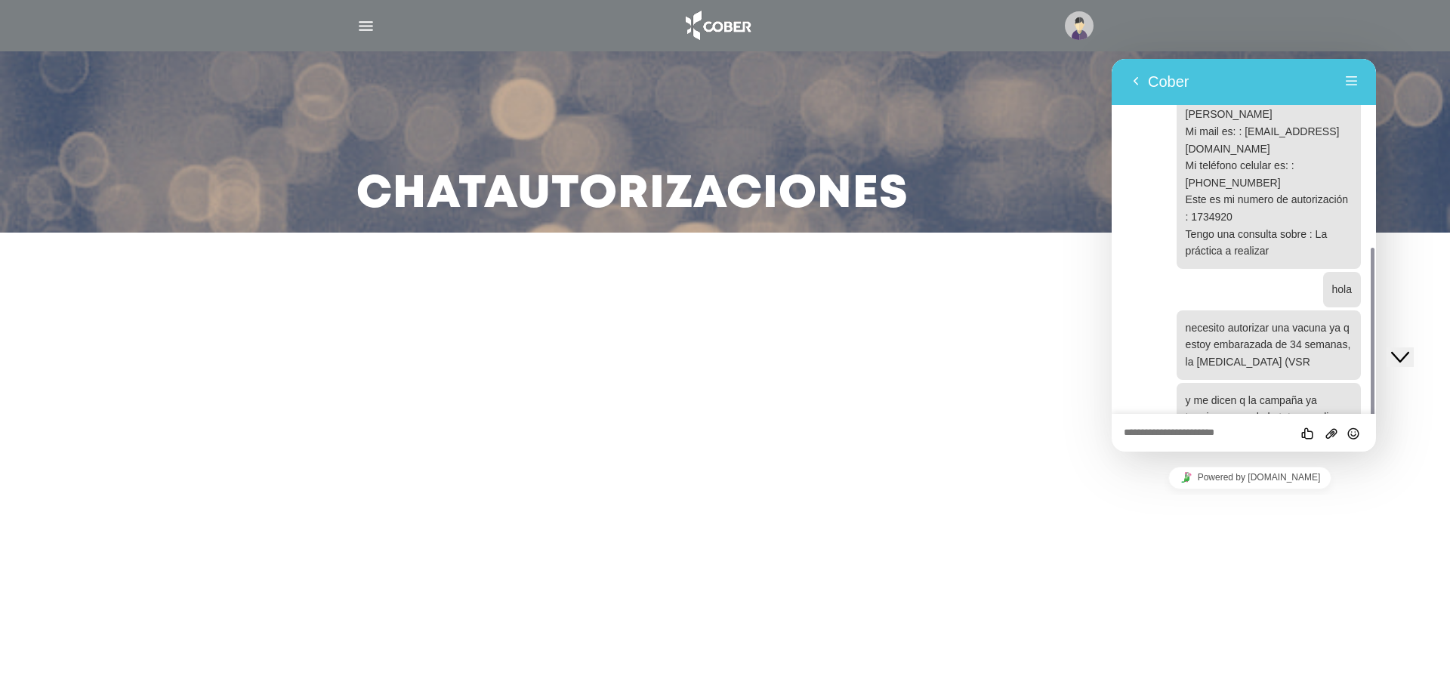
scroll to position [227, 0]
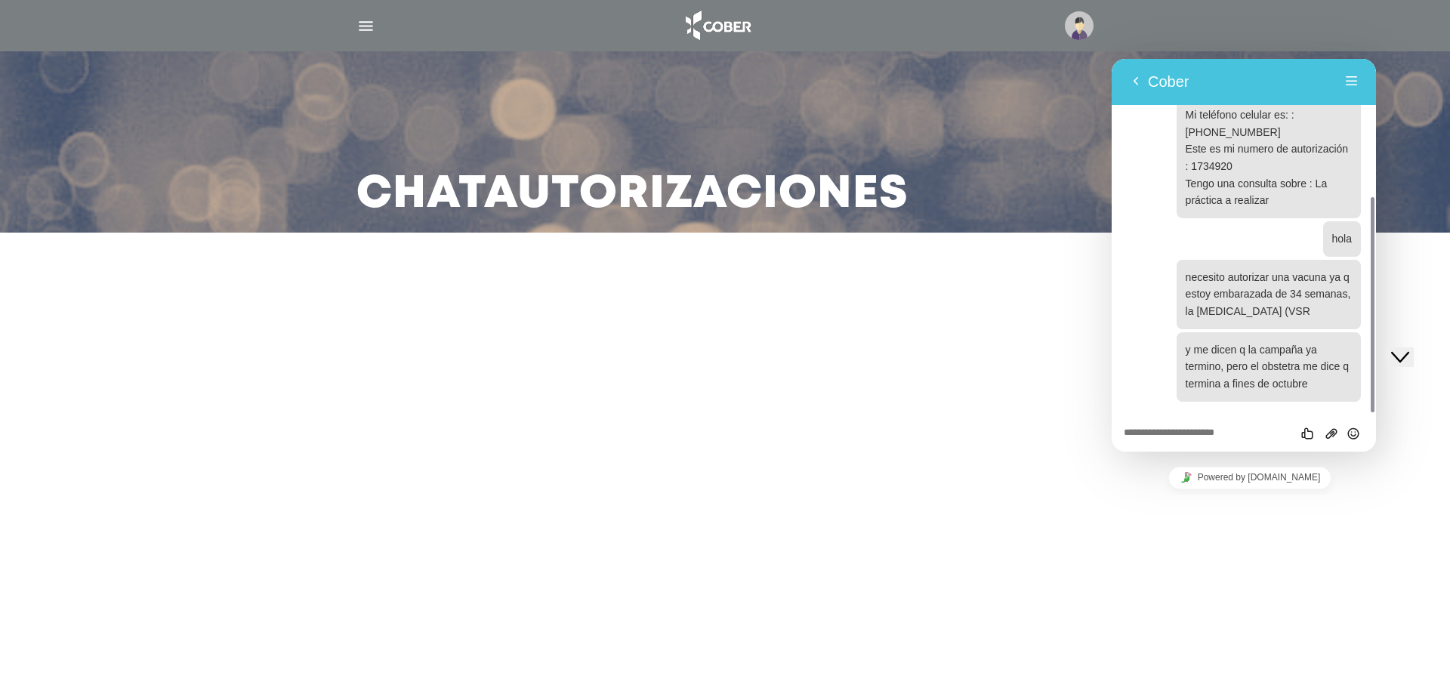
click at [970, 687] on main "Chat Autorizaciones" at bounding box center [725, 344] width 1450 height 688
click at [1226, 439] on textarea at bounding box center [1244, 433] width 240 height 12
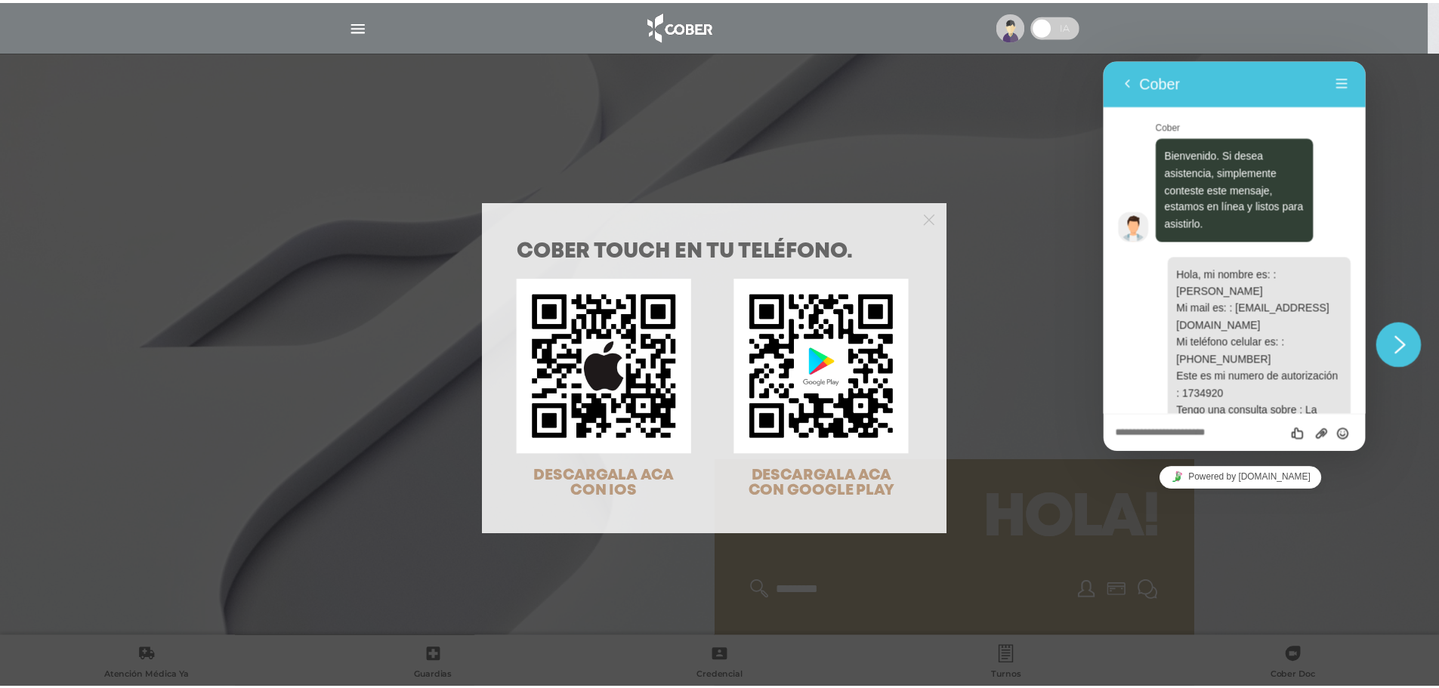
scroll to position [227, 0]
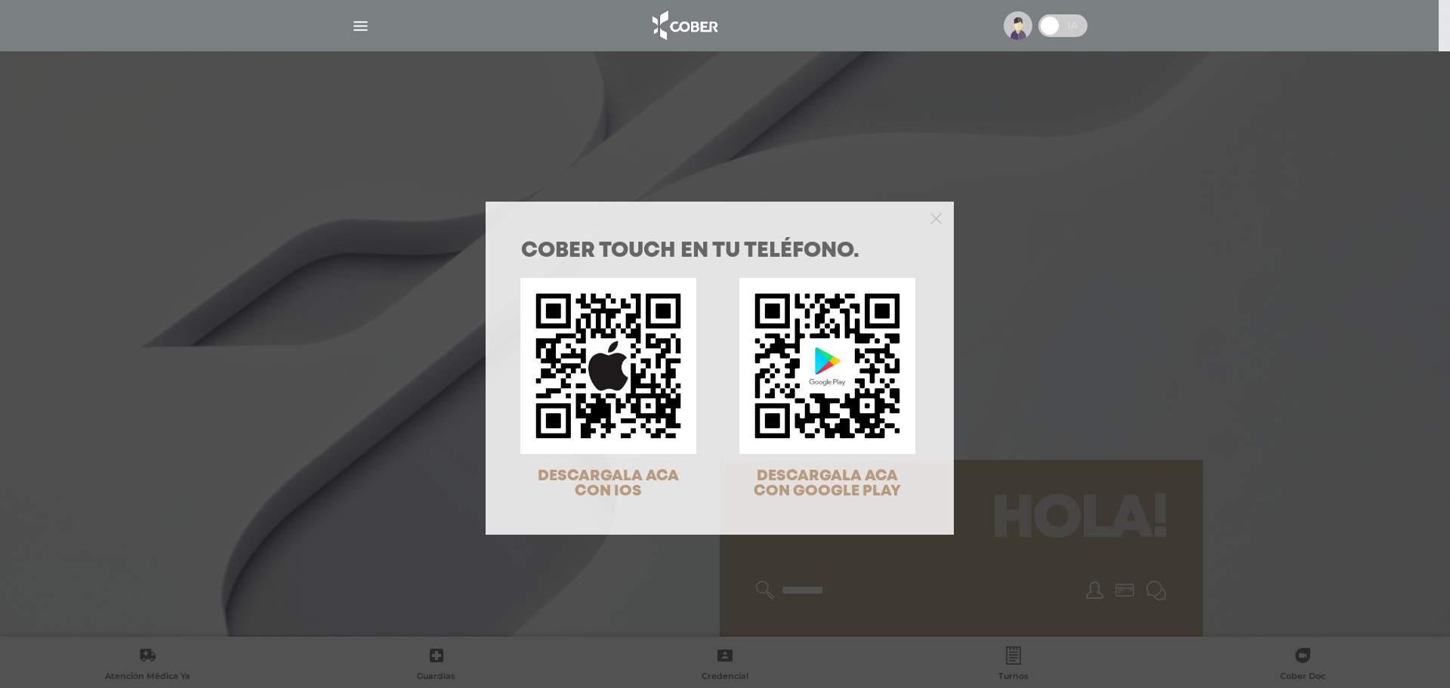
click at [983, 221] on div "COBER TOUCH en tu teléfono. DESCARGALA ACA CON IOS DESCARGALA ACA CON GOOGLE PL…" at bounding box center [725, 344] width 1450 height 688
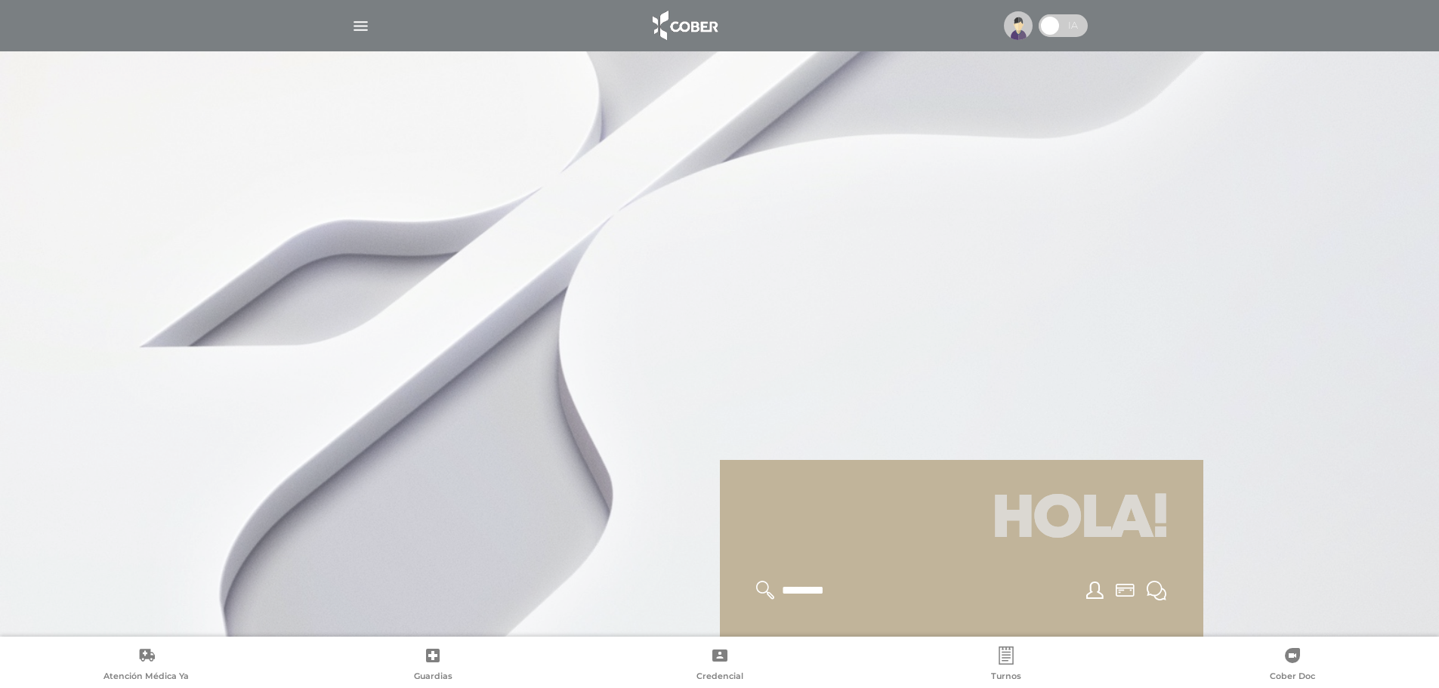
click at [1048, 20] on span at bounding box center [1049, 25] width 23 height 23
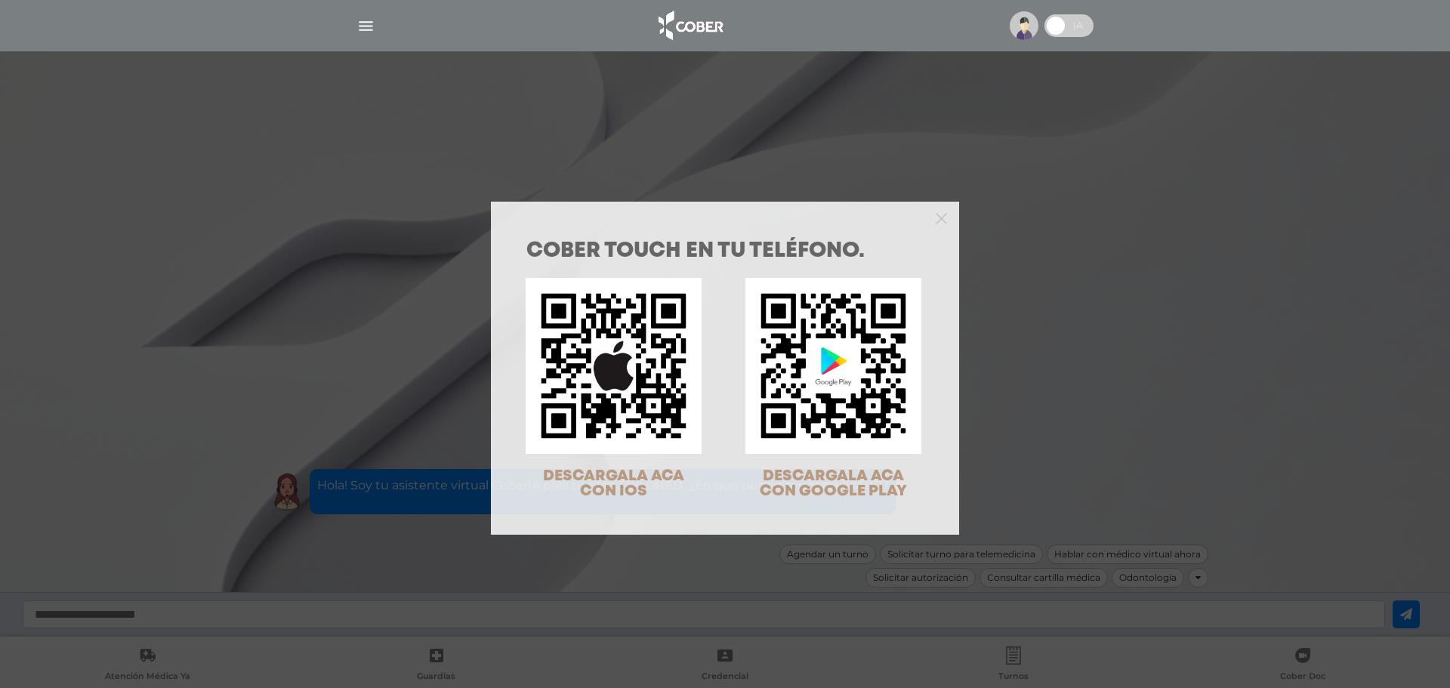
click at [1061, 184] on div "COBER TOUCH en tu teléfono. DESCARGALA ACA CON IOS DESCARGALA ACA CON GOOGLE PL…" at bounding box center [725, 344] width 1450 height 688
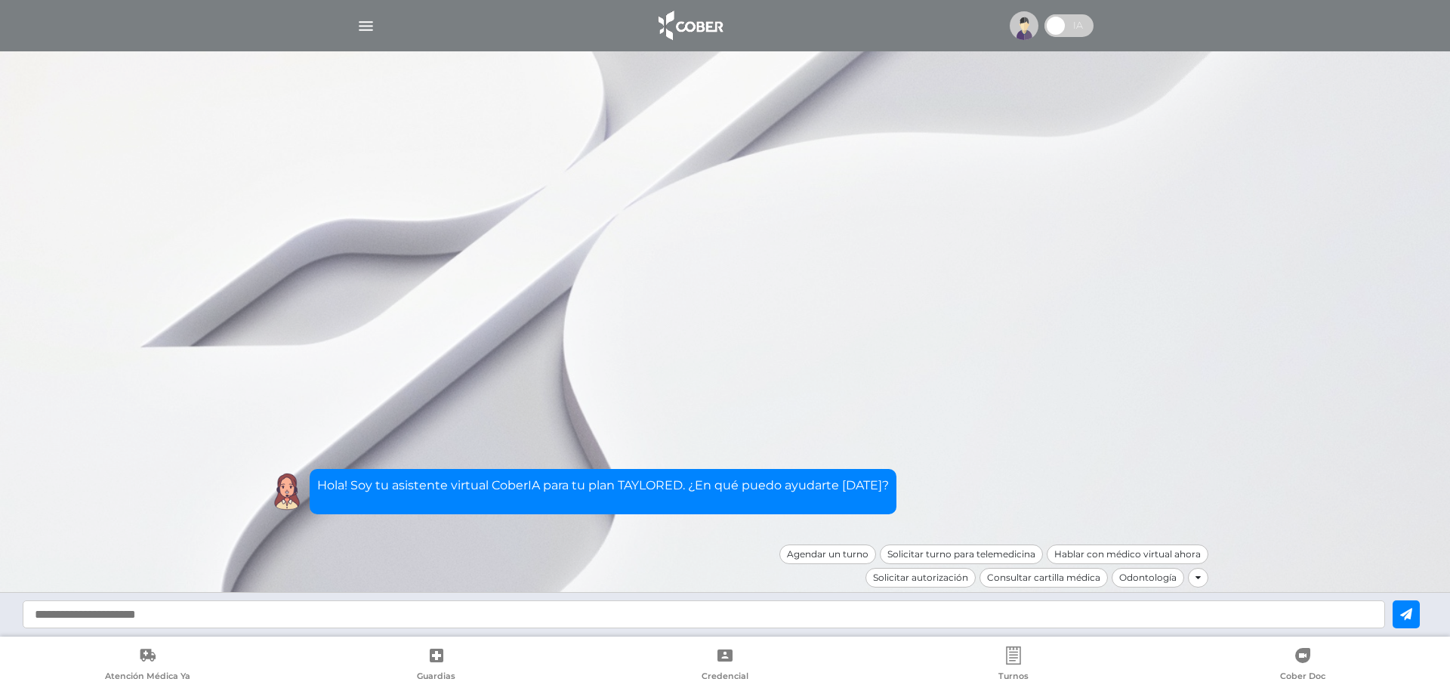
click at [1197, 581] on icon at bounding box center [1198, 577] width 5 height 9
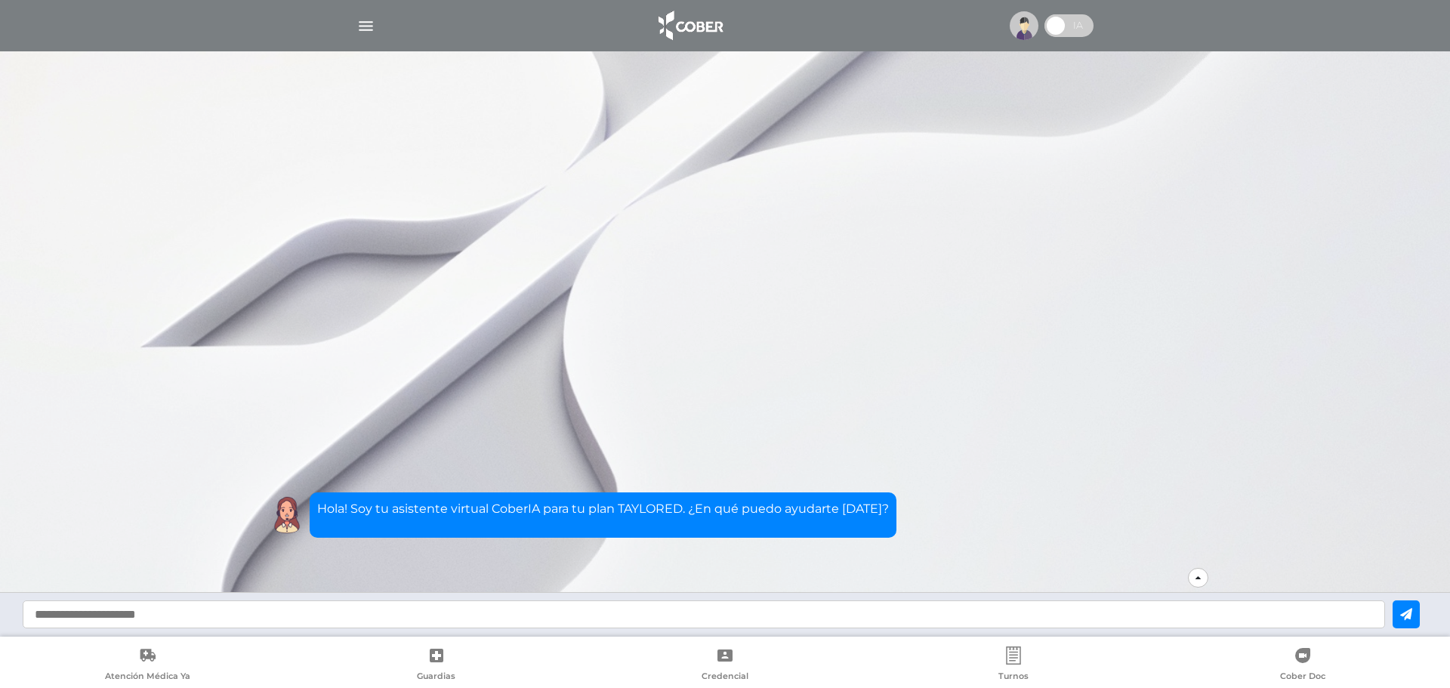
click at [1197, 581] on icon at bounding box center [1198, 577] width 5 height 9
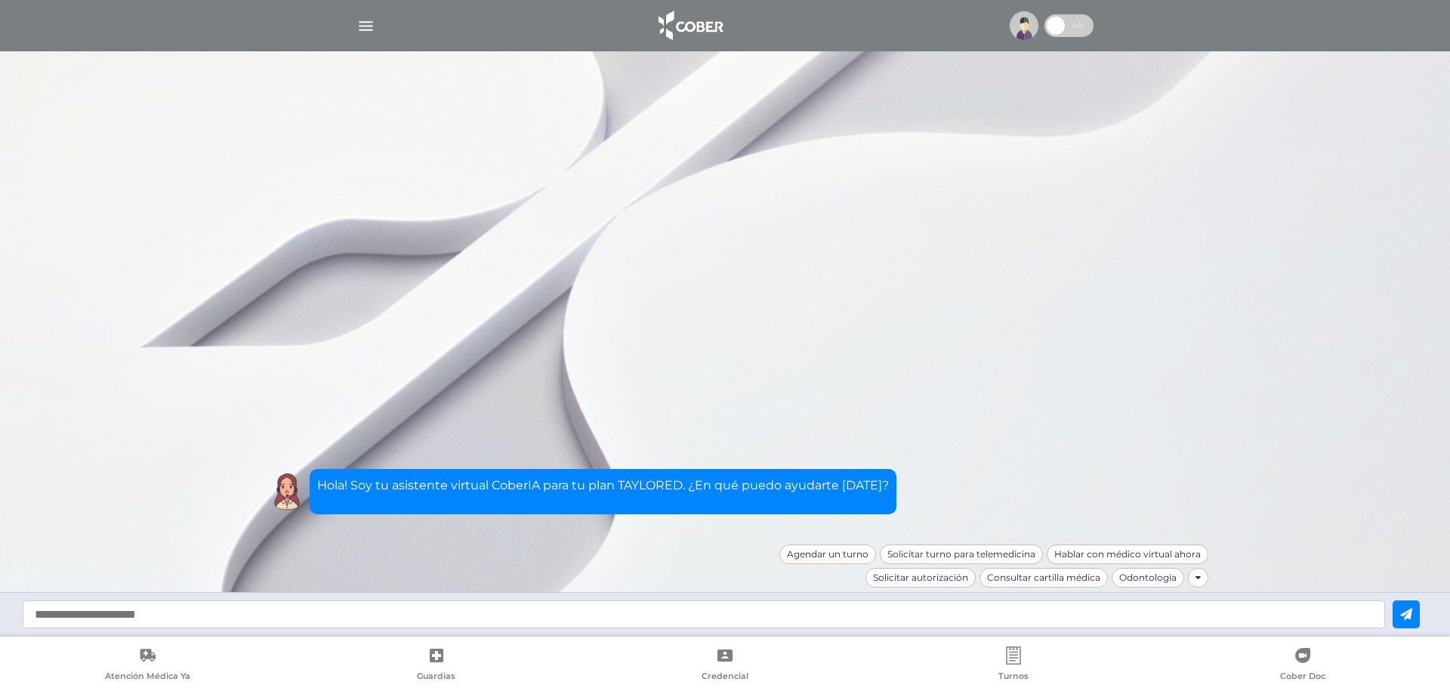
click at [375, 31] on img "button" at bounding box center [365, 26] width 19 height 19
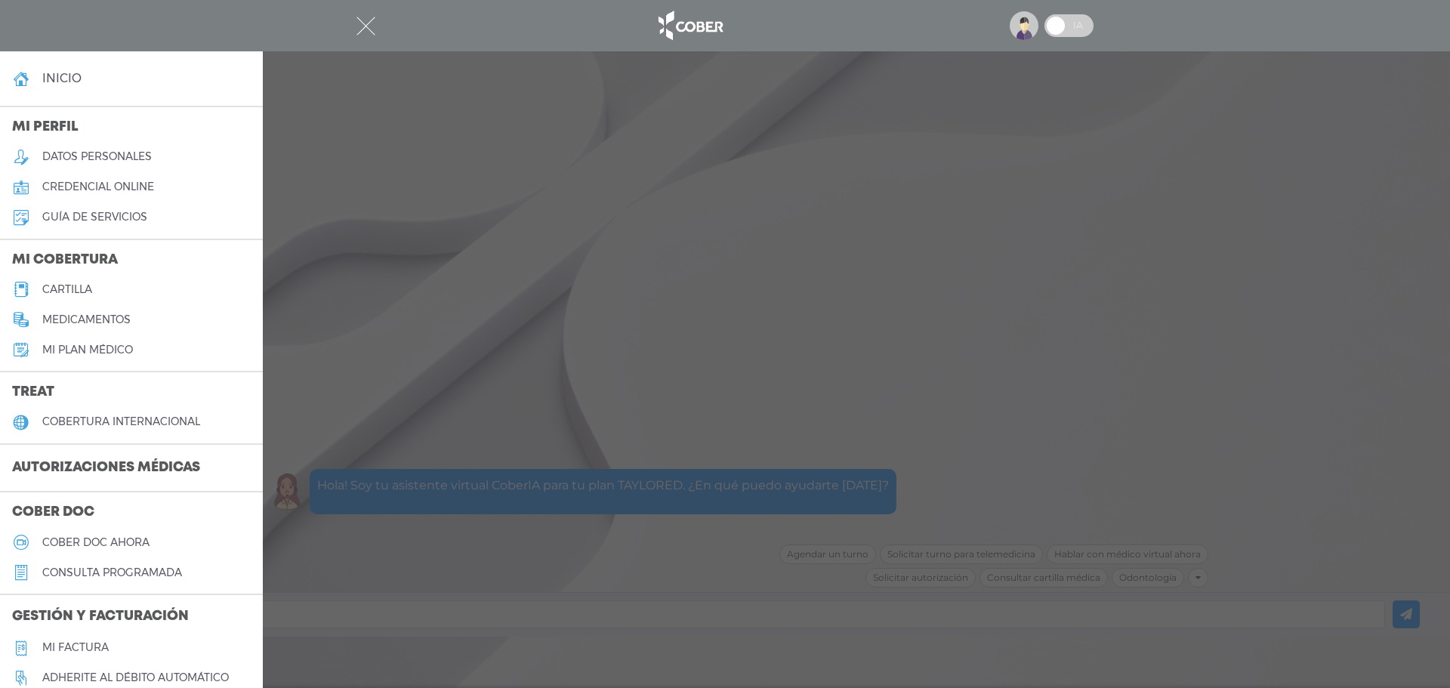
click at [75, 85] on h4 "inicio" at bounding box center [61, 78] width 39 height 14
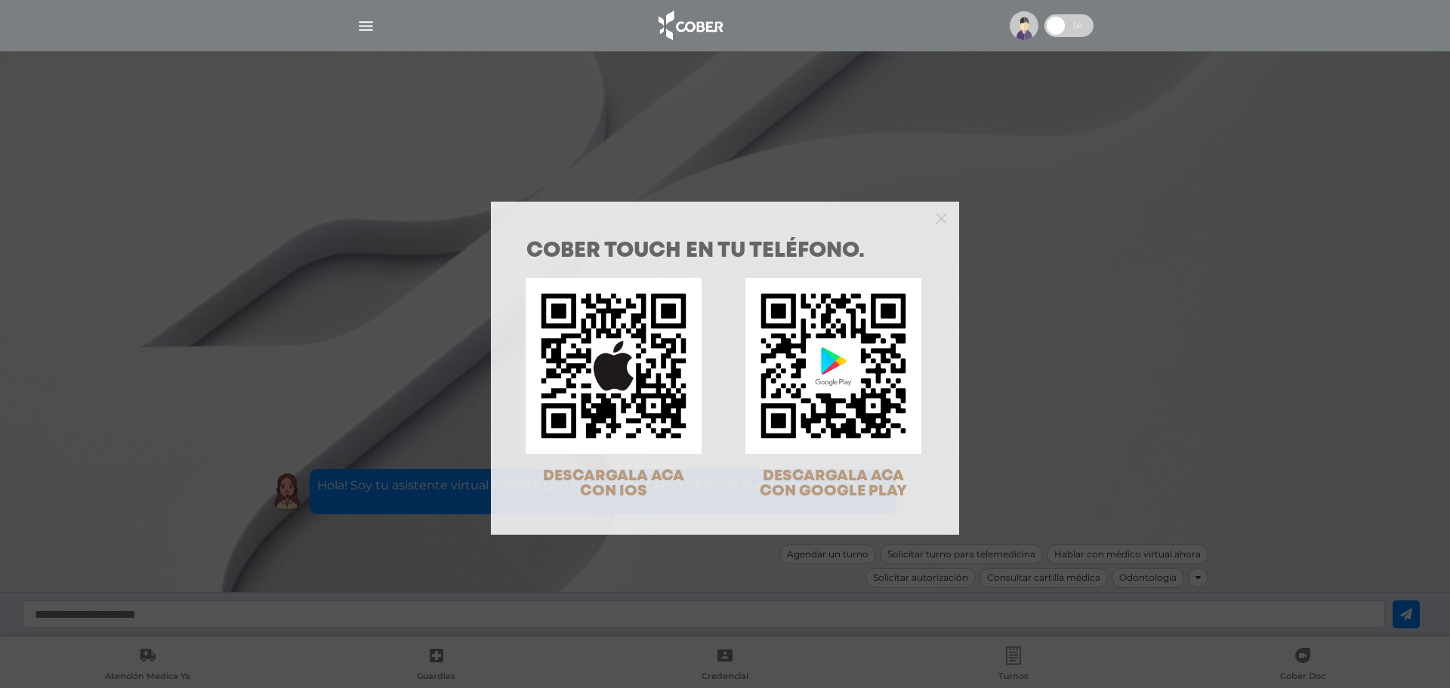
click at [1092, 375] on div "COBER TOUCH en tu teléfono. DESCARGALA ACA CON IOS DESCARGALA ACA CON GOOGLE PL…" at bounding box center [725, 344] width 1450 height 688
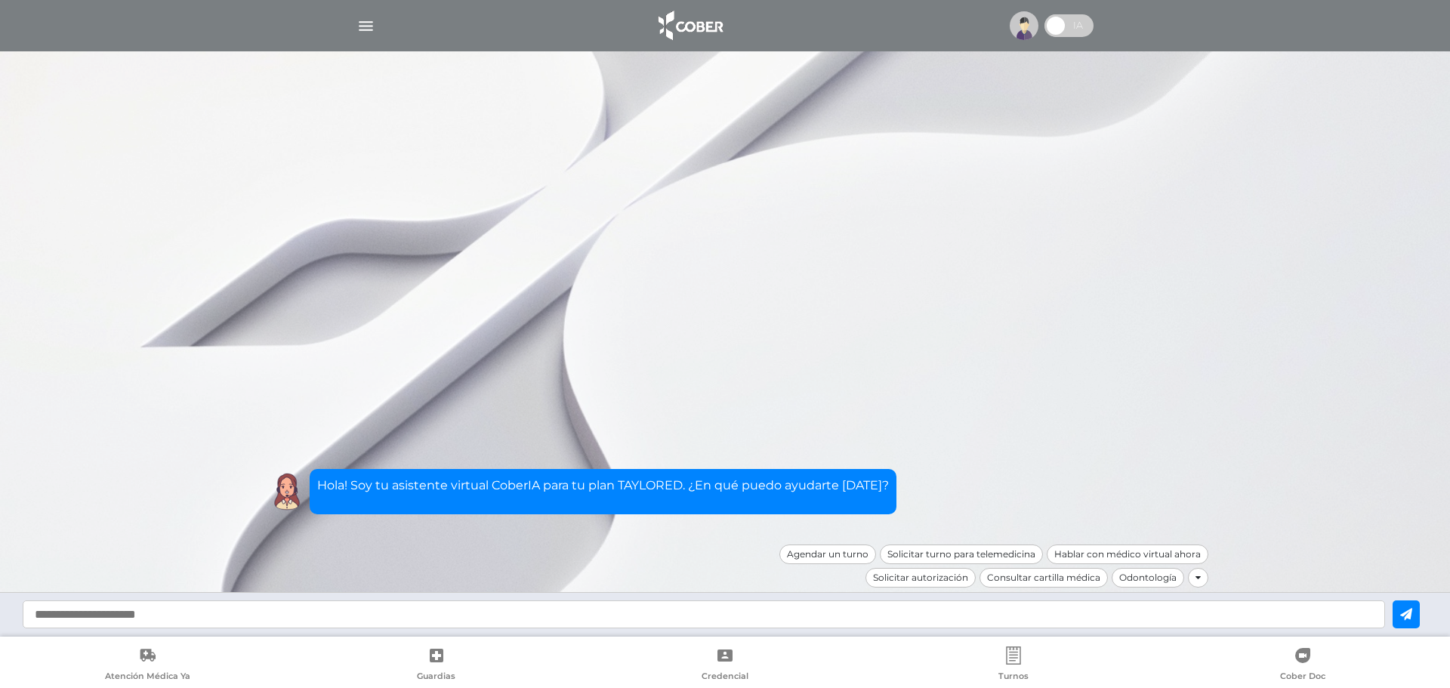
click at [1067, 25] on span at bounding box center [1055, 25] width 23 height 23
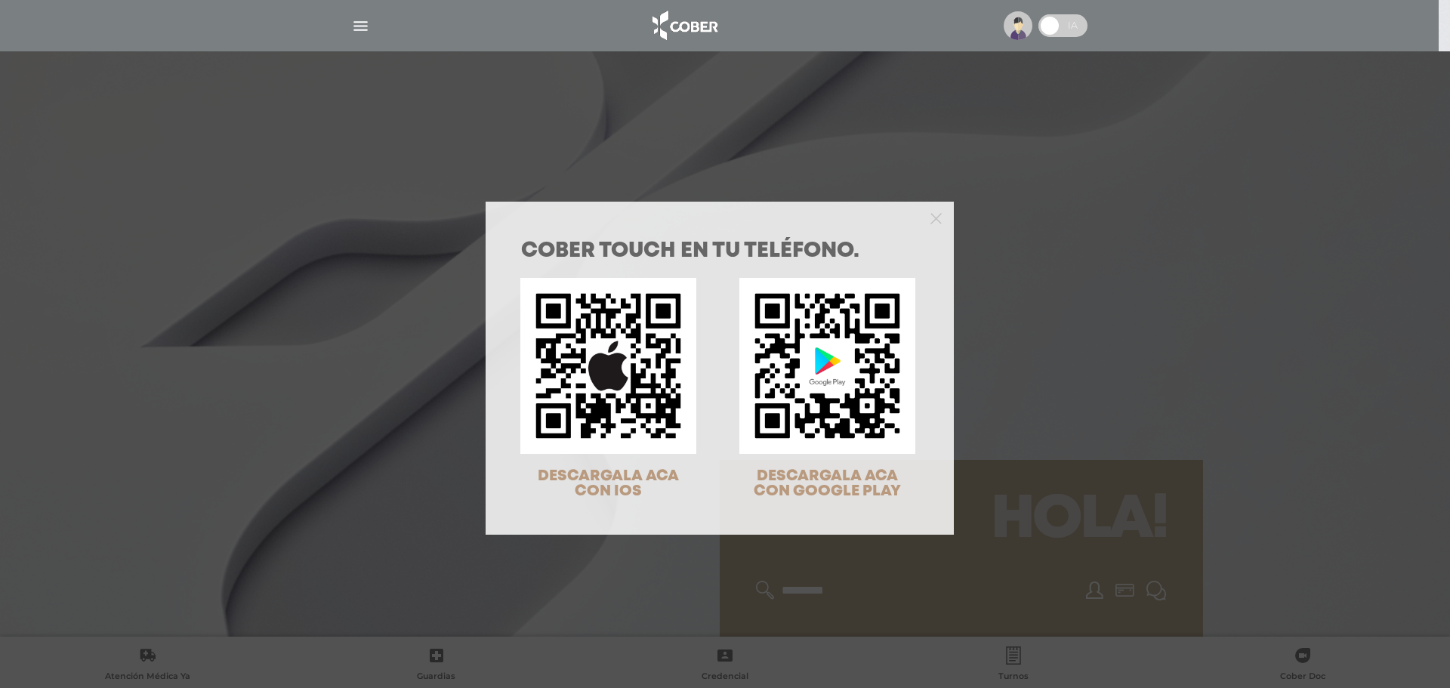
click at [1199, 387] on div "COBER TOUCH en tu teléfono. DESCARGALA ACA CON IOS DESCARGALA ACA CON GOOGLE PL…" at bounding box center [725, 344] width 1450 height 688
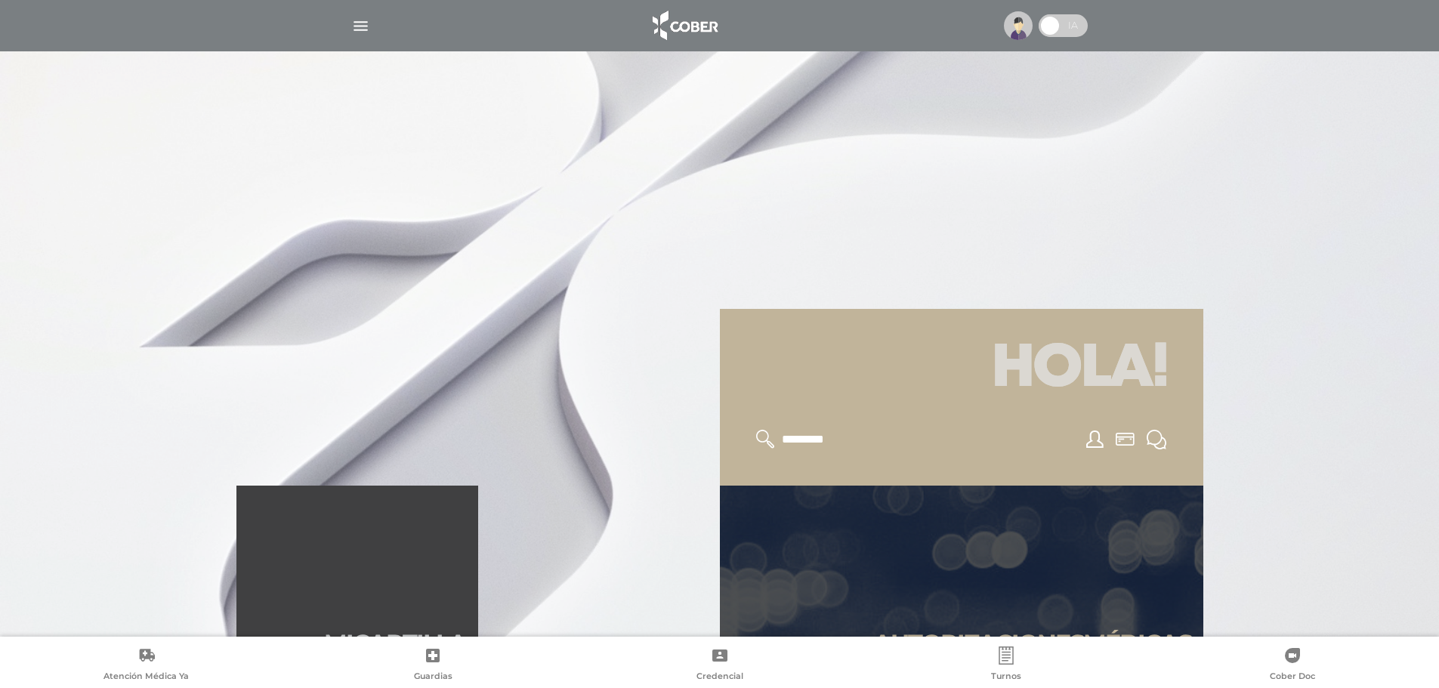
scroll to position [378, 0]
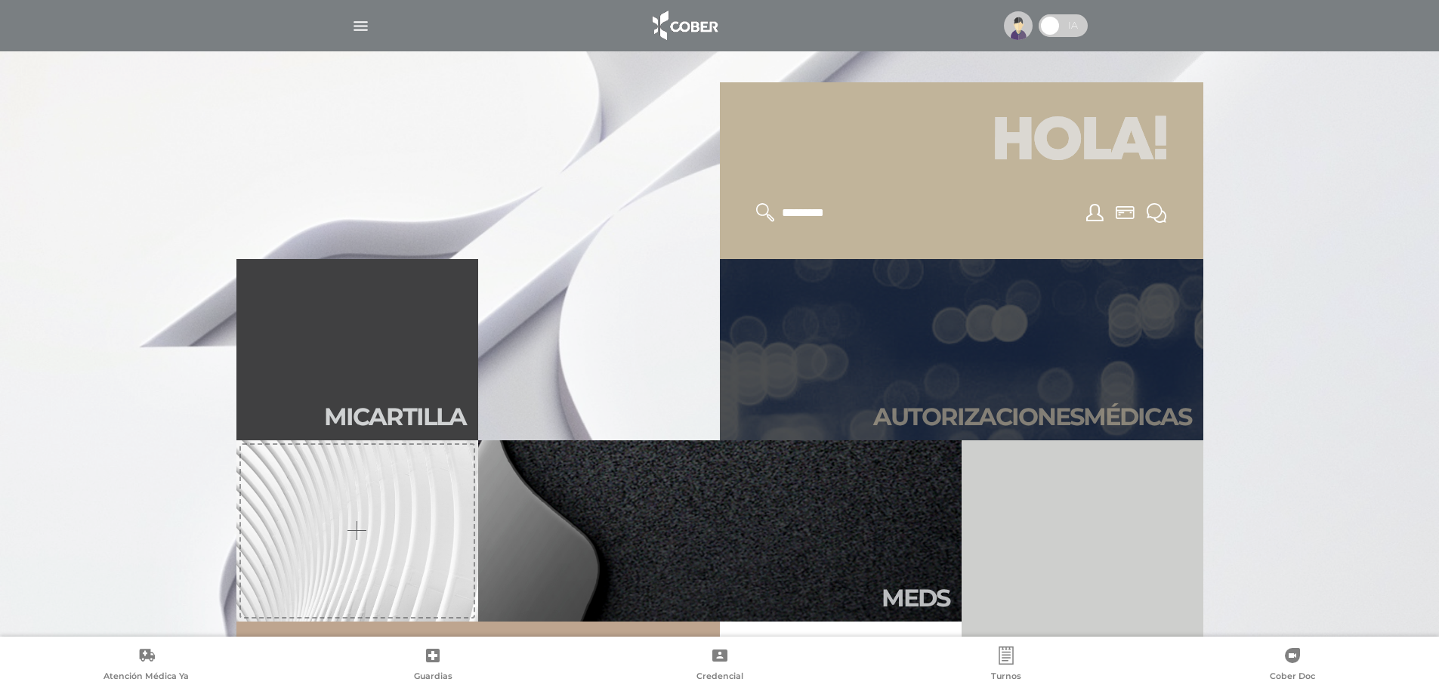
click at [1115, 370] on link "Autori zaciones médicas" at bounding box center [961, 349] width 483 height 181
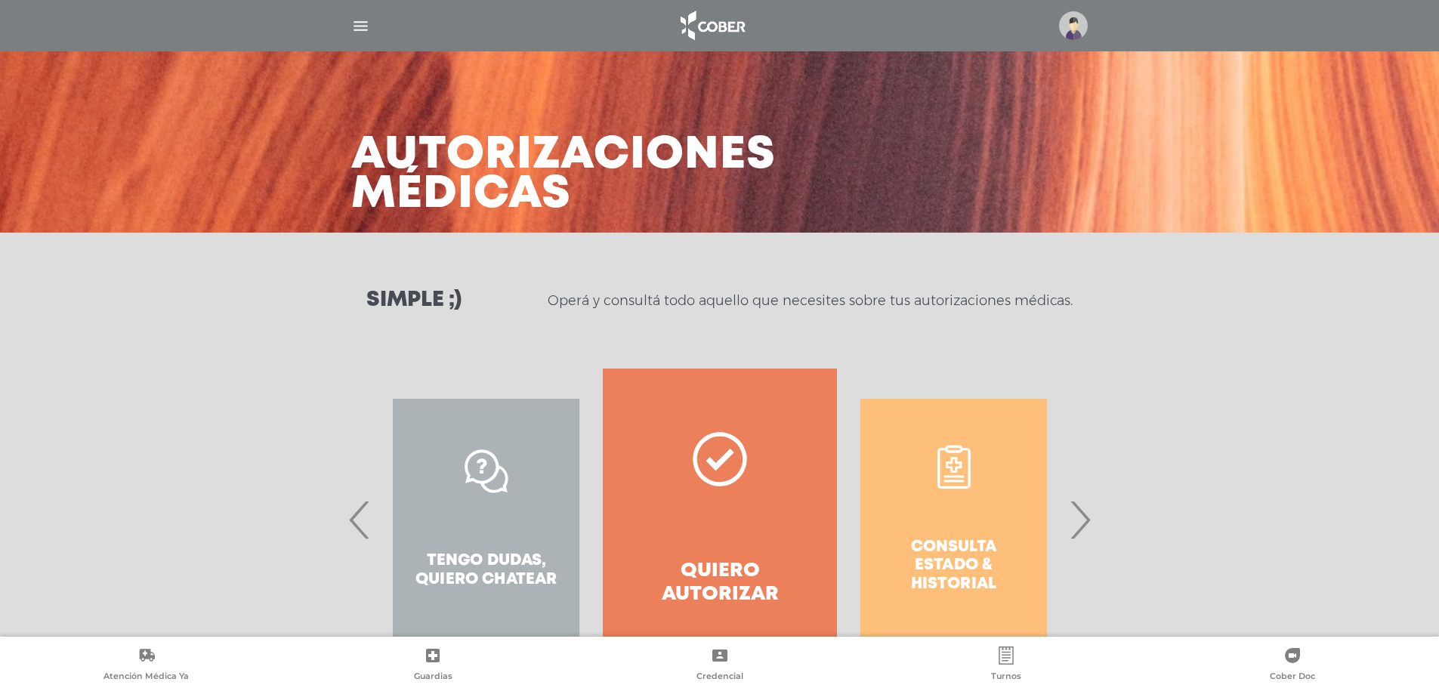
scroll to position [70, 0]
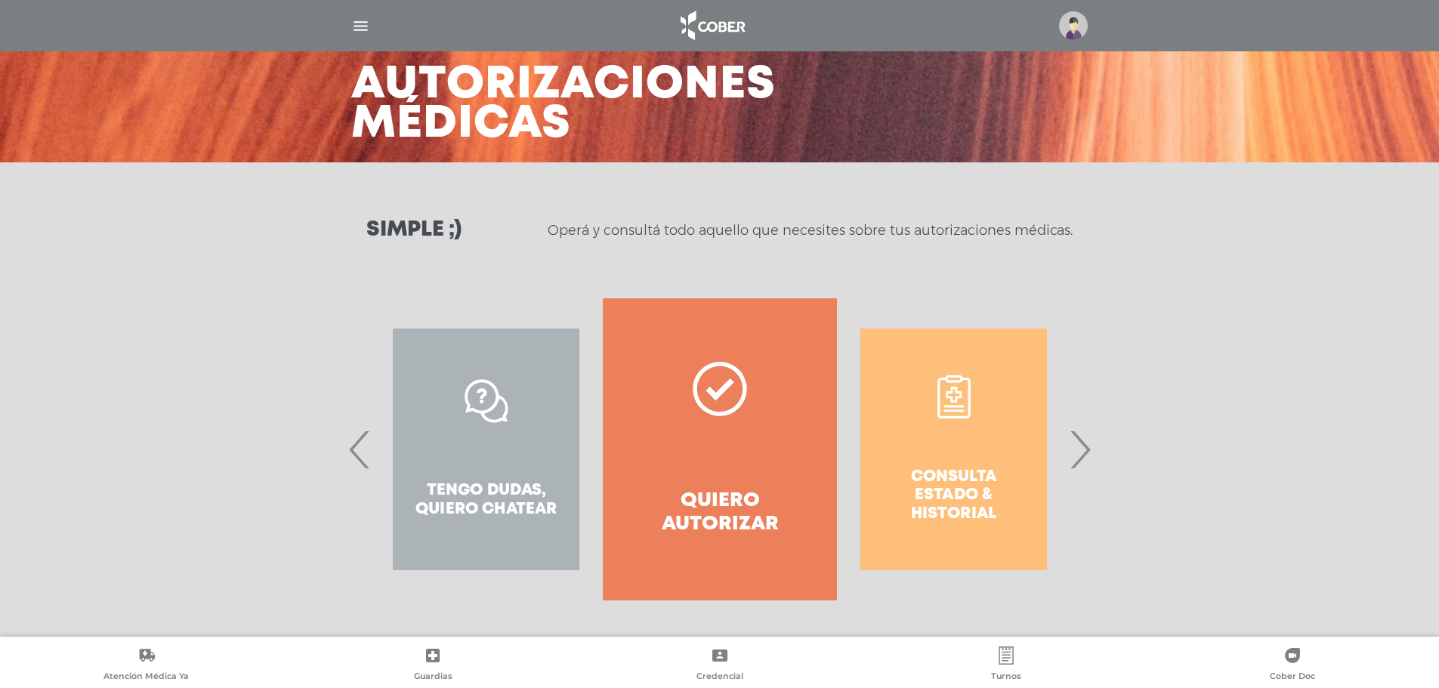
click at [1086, 446] on span "›" at bounding box center [1079, 450] width 29 height 82
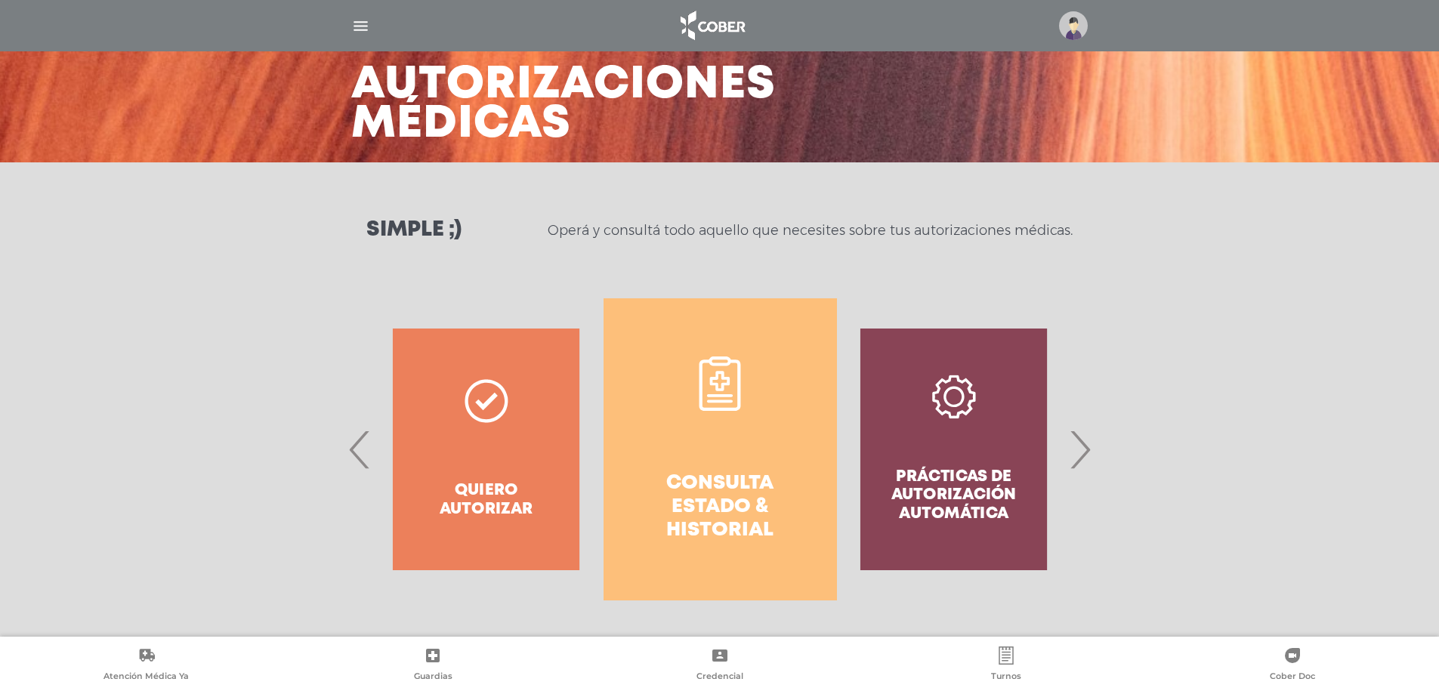
click at [776, 427] on link "Consulta estado & historial" at bounding box center [719, 449] width 233 height 302
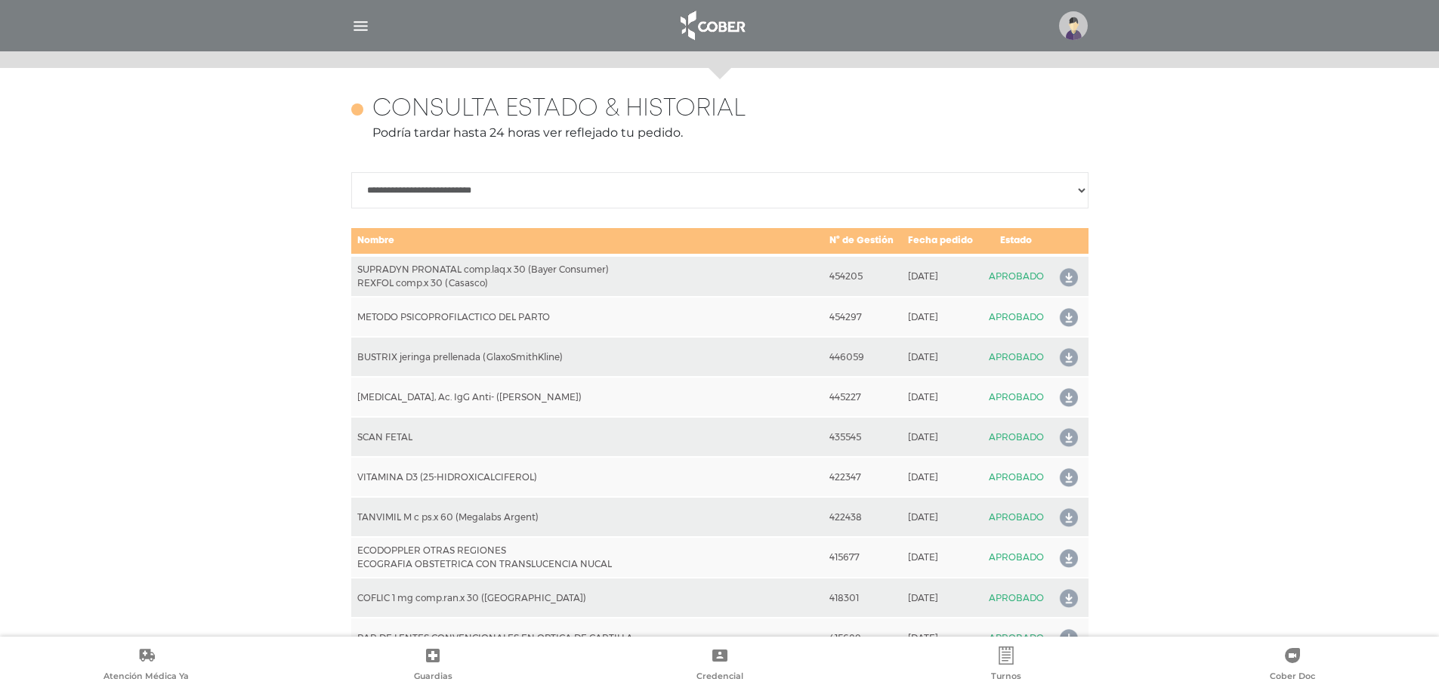
scroll to position [671, 0]
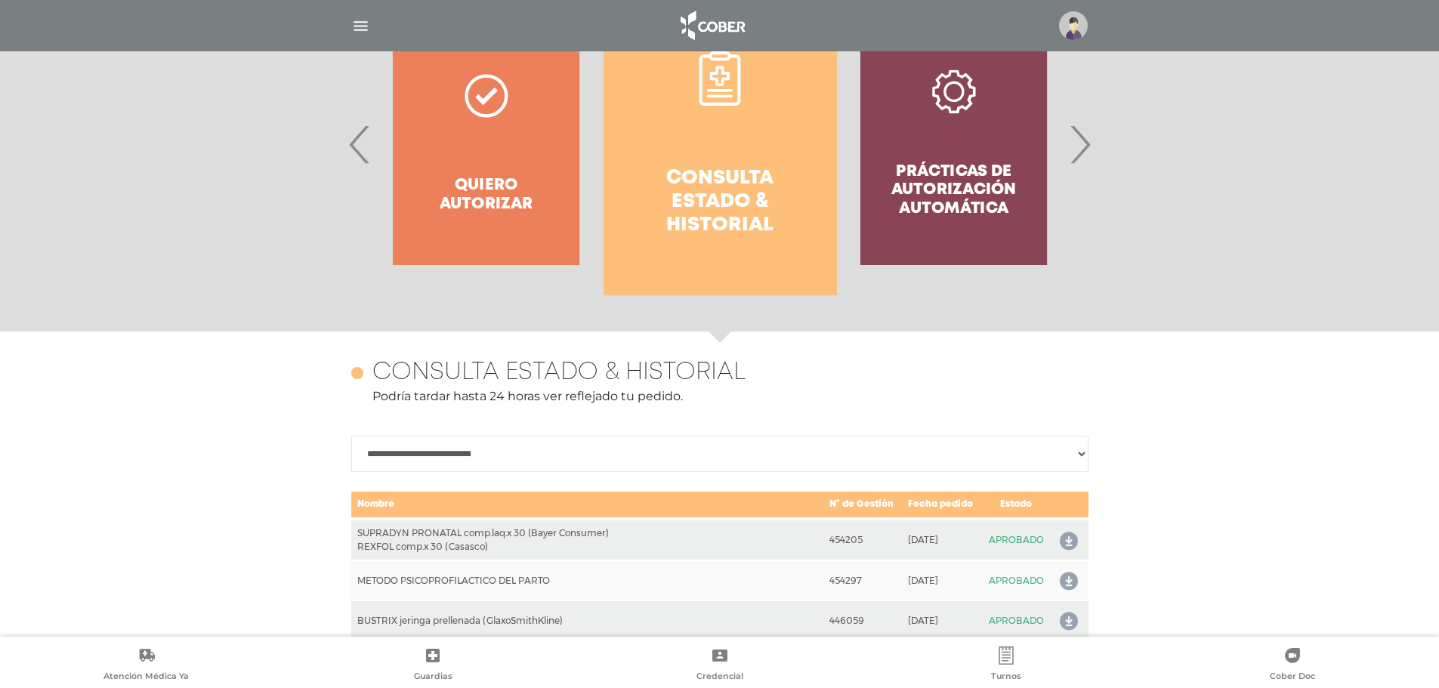
scroll to position [293, 0]
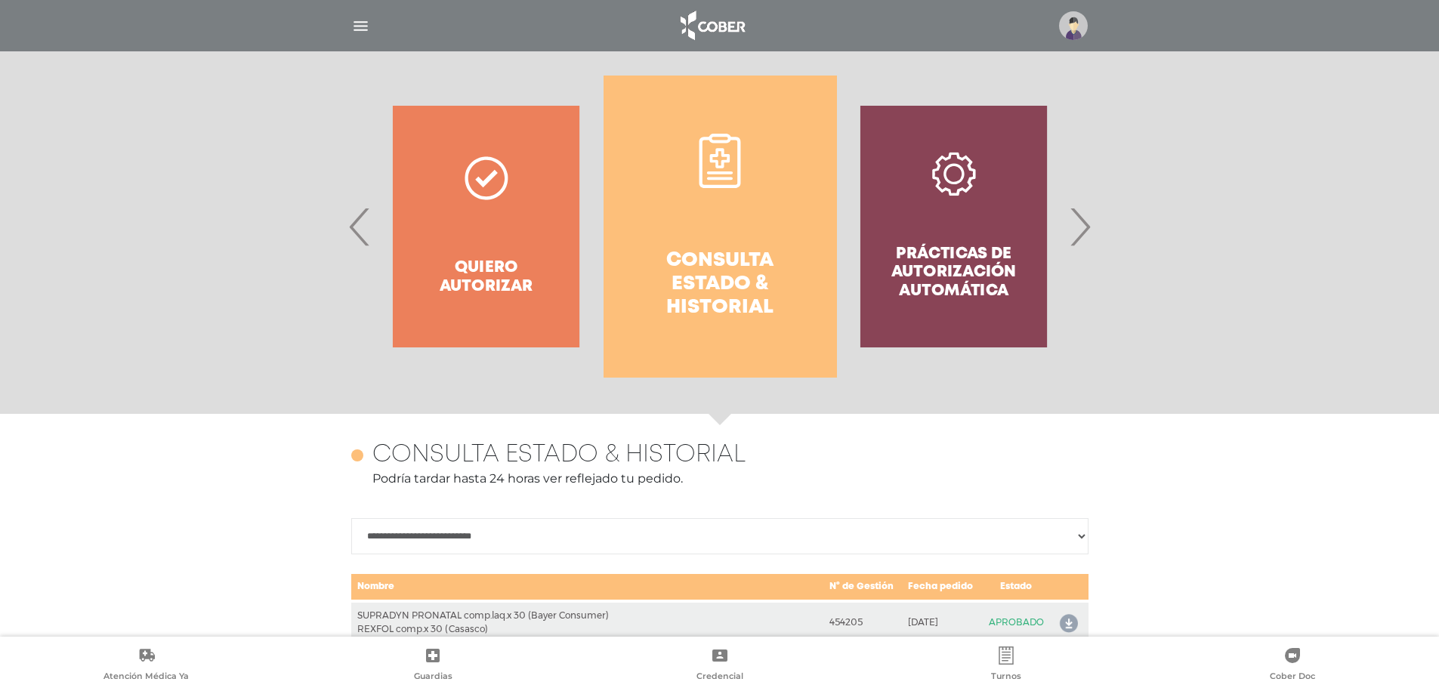
click at [345, 221] on span "‹" at bounding box center [359, 227] width 29 height 82
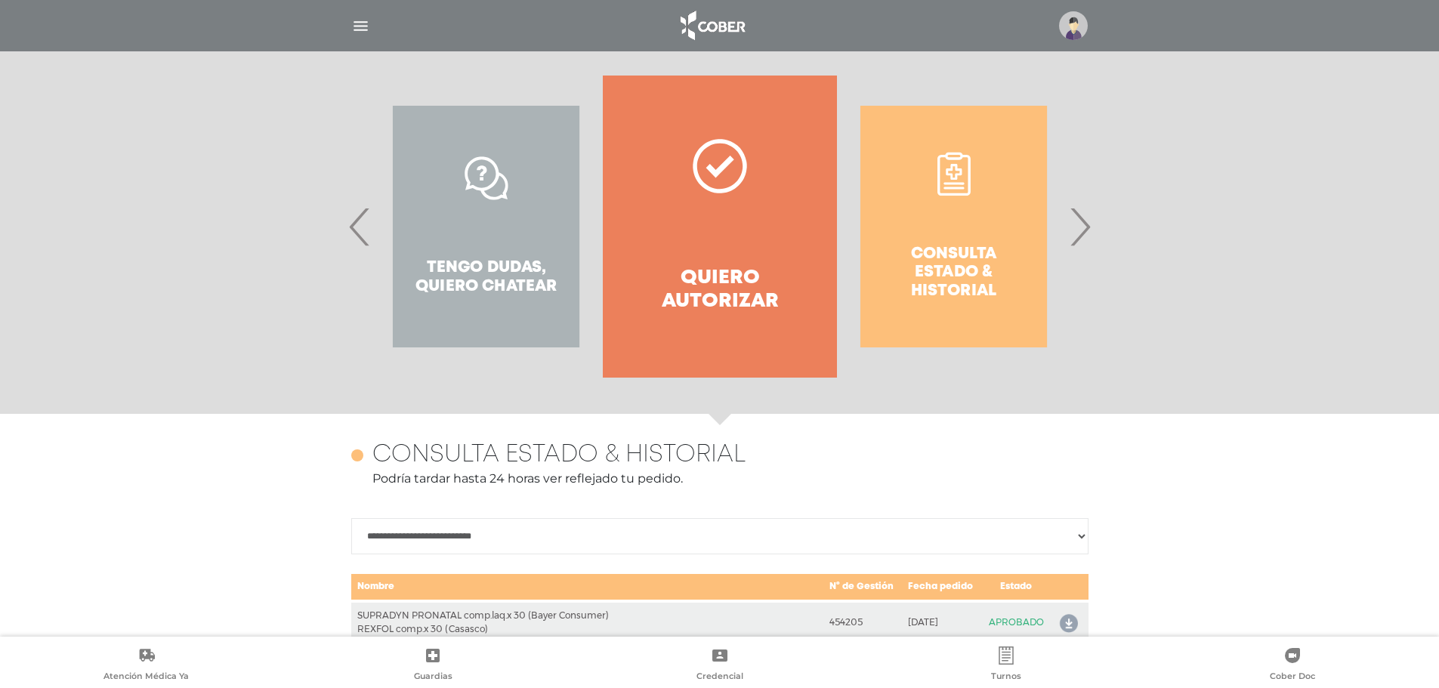
click at [1078, 242] on span "›" at bounding box center [1079, 227] width 29 height 82
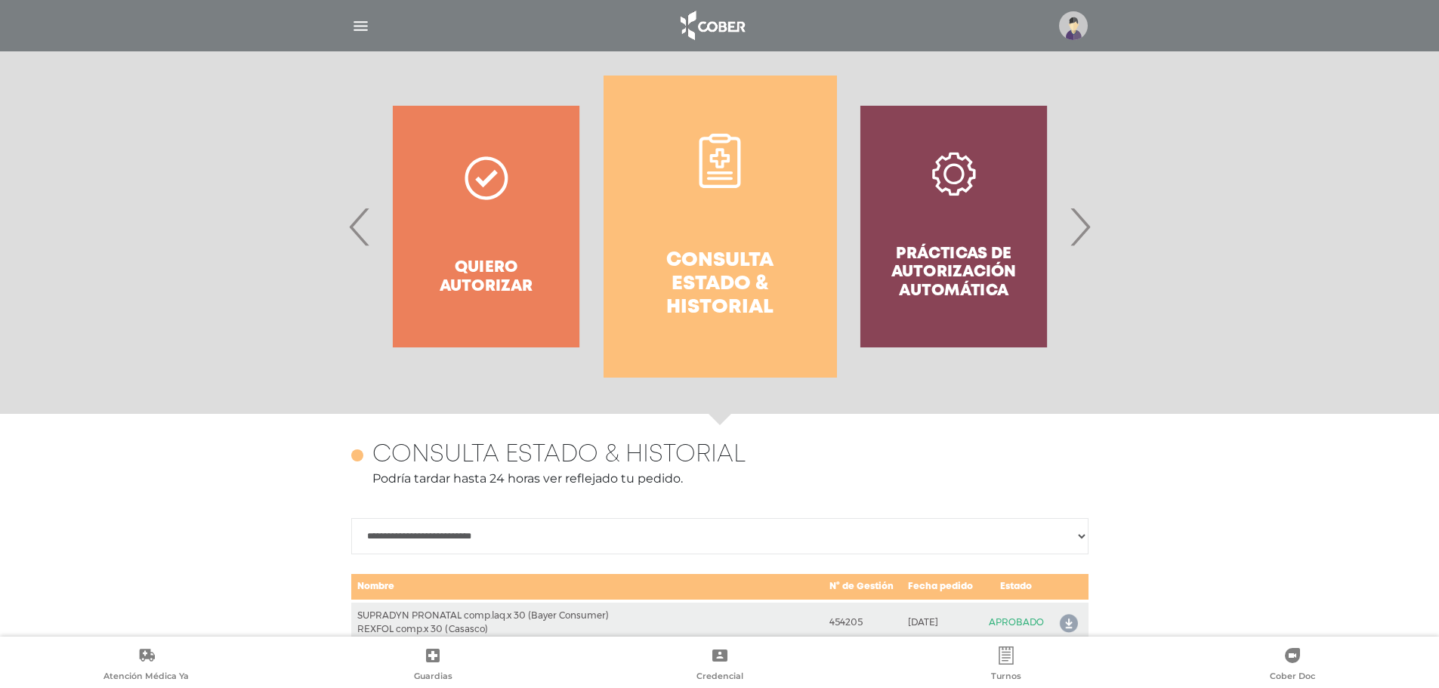
click at [1078, 242] on span "›" at bounding box center [1079, 227] width 29 height 82
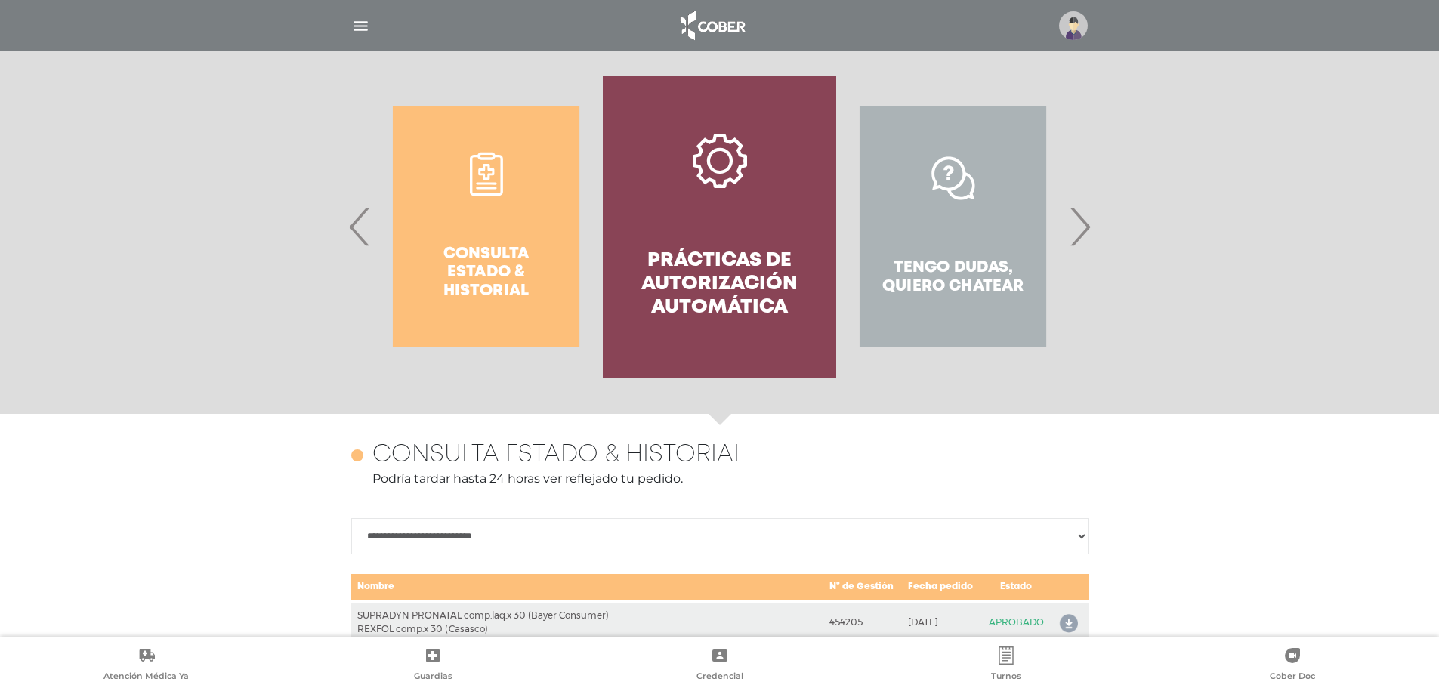
click at [632, 271] on h4 "Prácticas de autorización automática" at bounding box center [719, 284] width 179 height 71
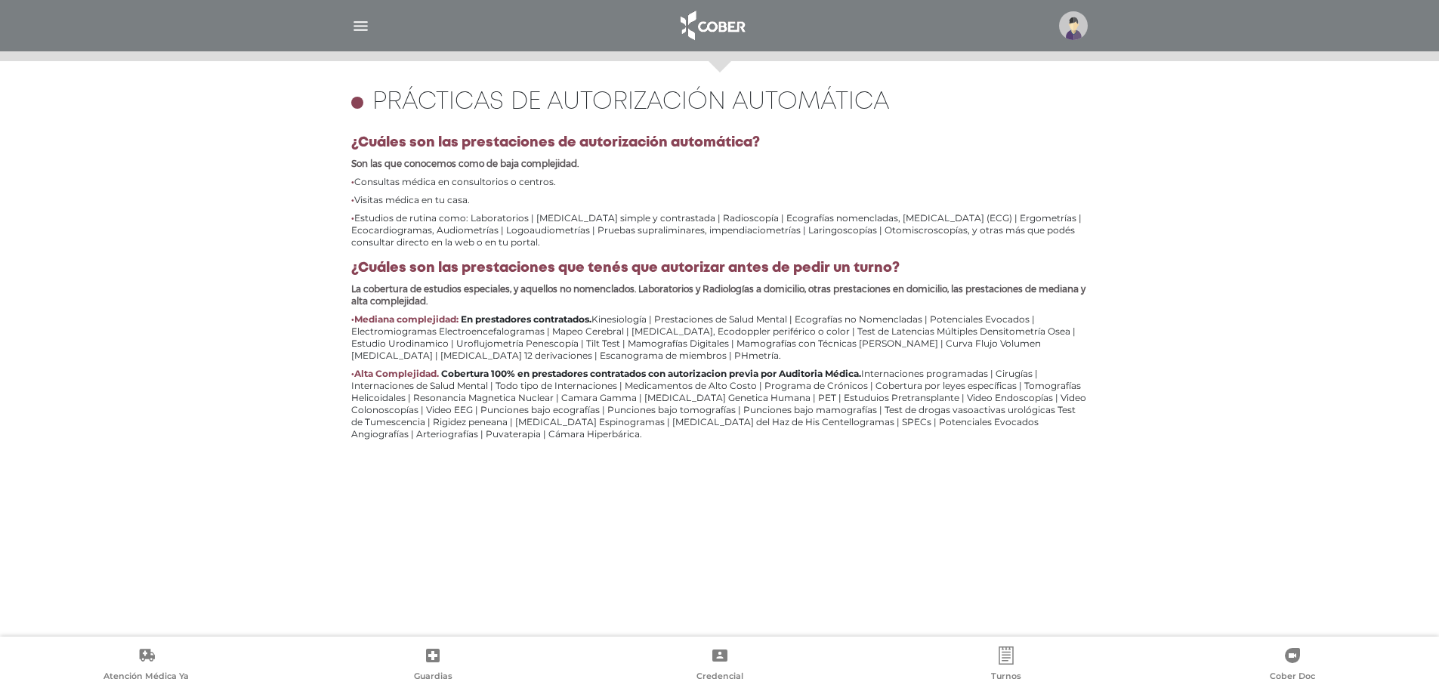
scroll to position [656, 0]
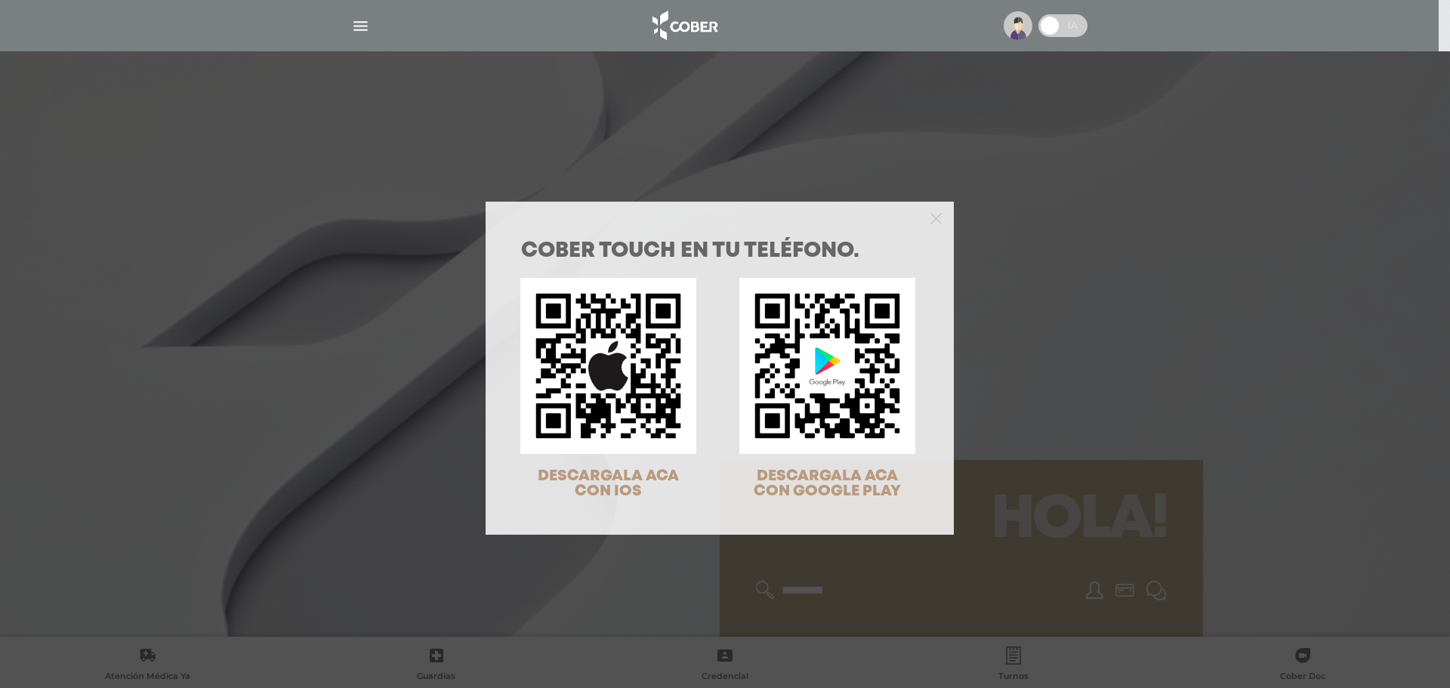
click at [1027, 267] on div "COBER TOUCH en tu teléfono. DESCARGALA ACA CON IOS DESCARGALA ACA CON GOOGLE PL…" at bounding box center [725, 344] width 1450 height 688
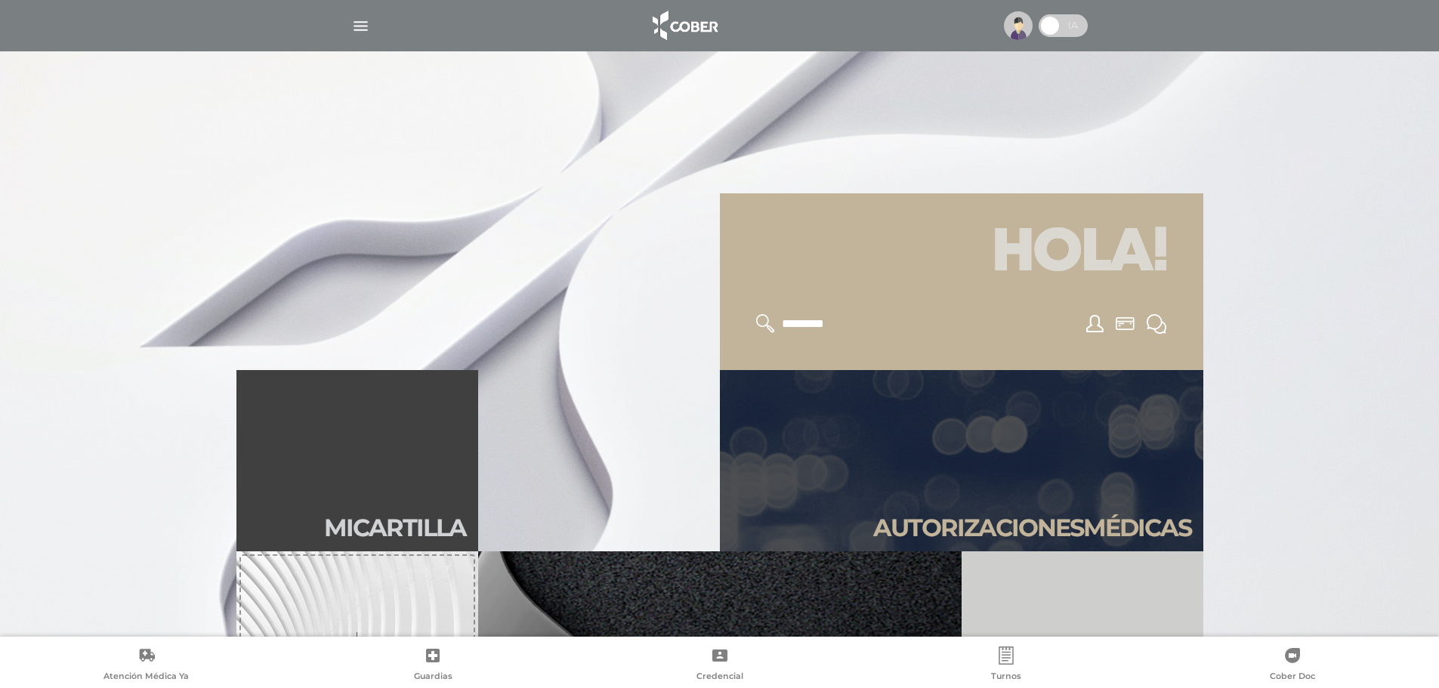
scroll to position [529, 0]
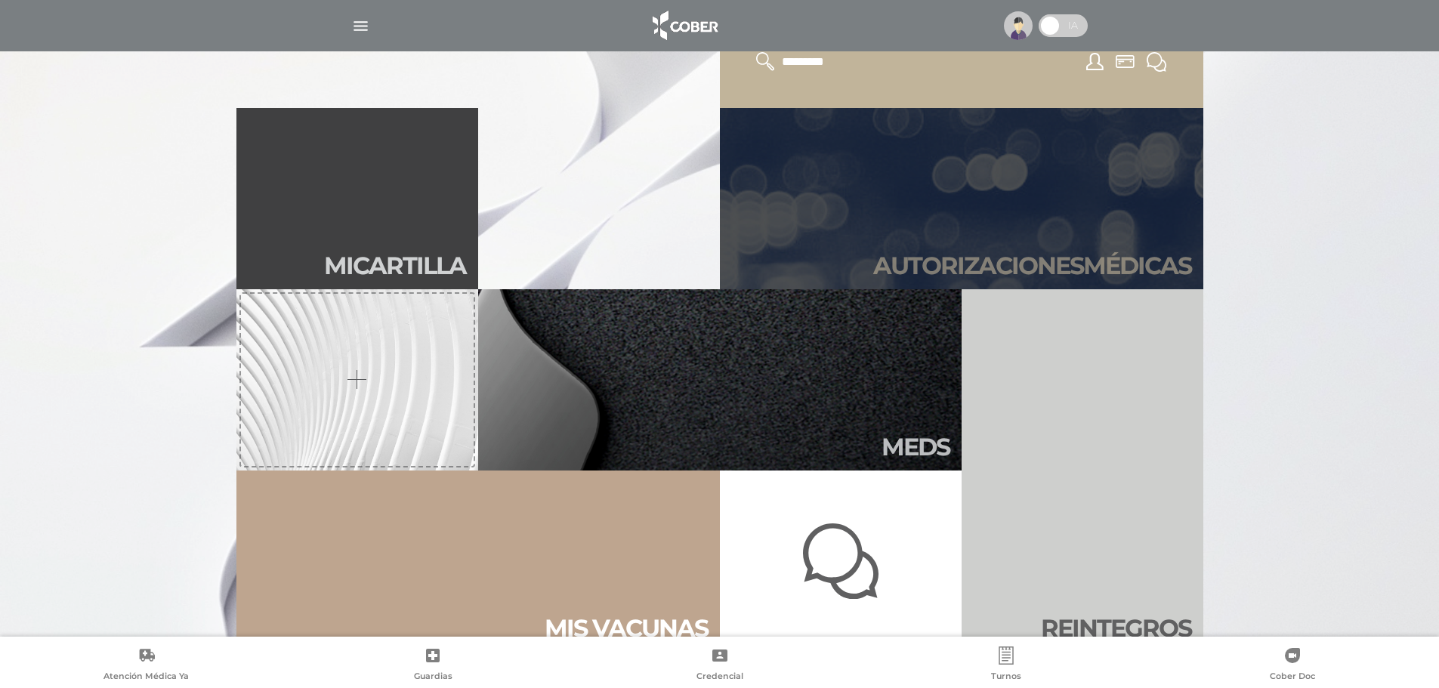
click at [1014, 268] on h2 "Autori zaciones médicas" at bounding box center [1032, 265] width 318 height 29
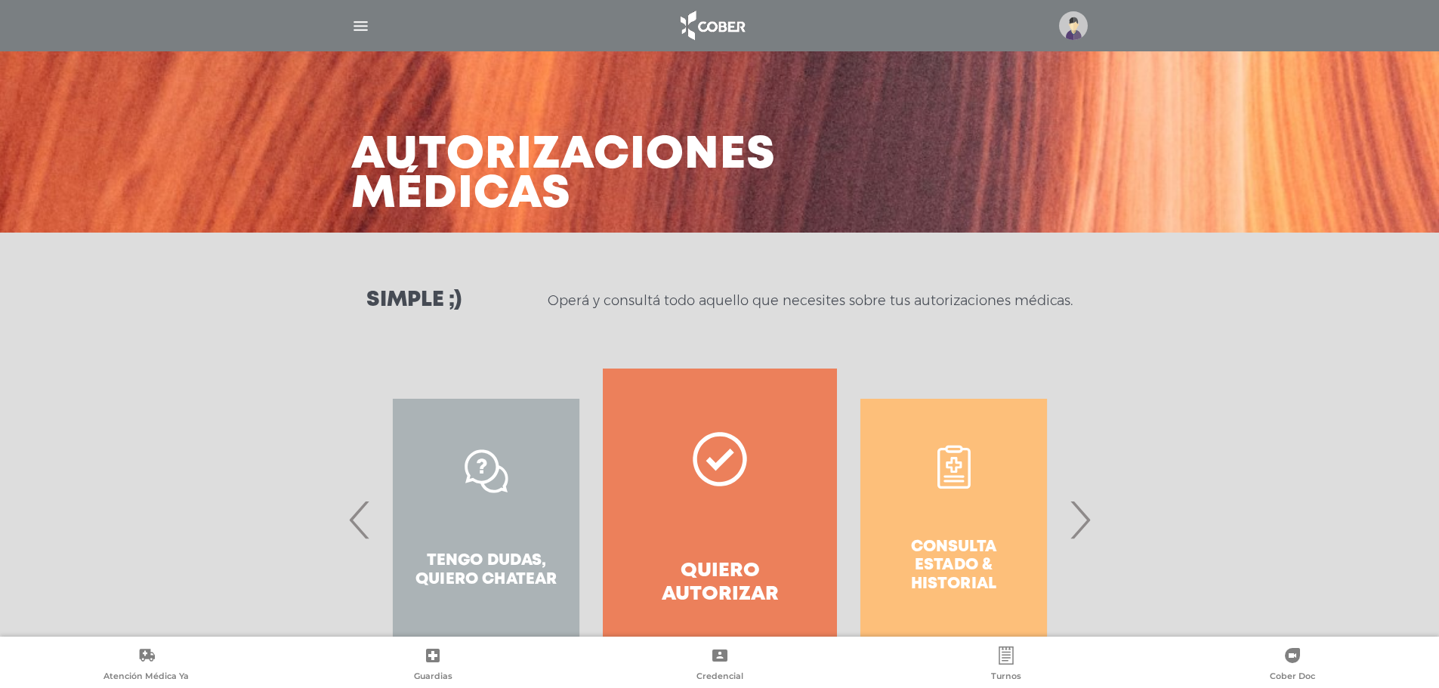
click at [1071, 514] on span "›" at bounding box center [1079, 520] width 29 height 82
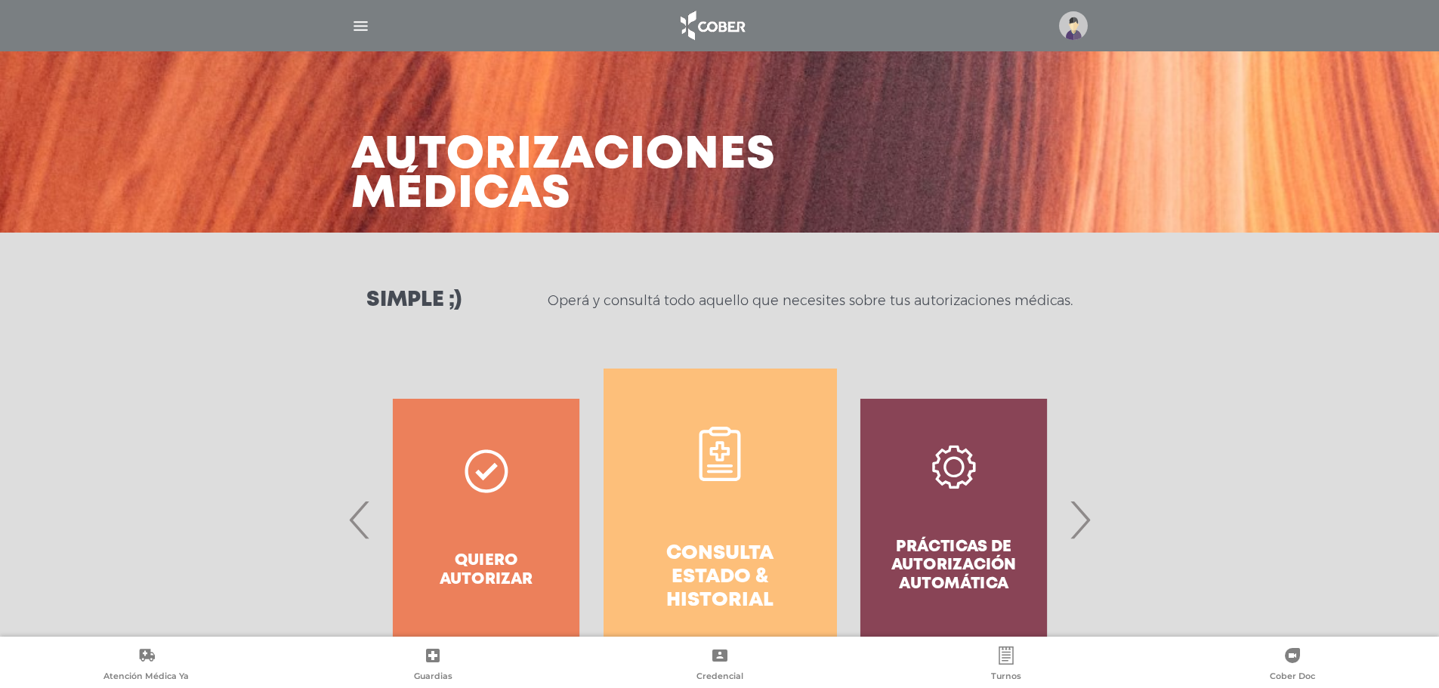
click at [775, 535] on link "Consulta estado & historial" at bounding box center [719, 520] width 233 height 302
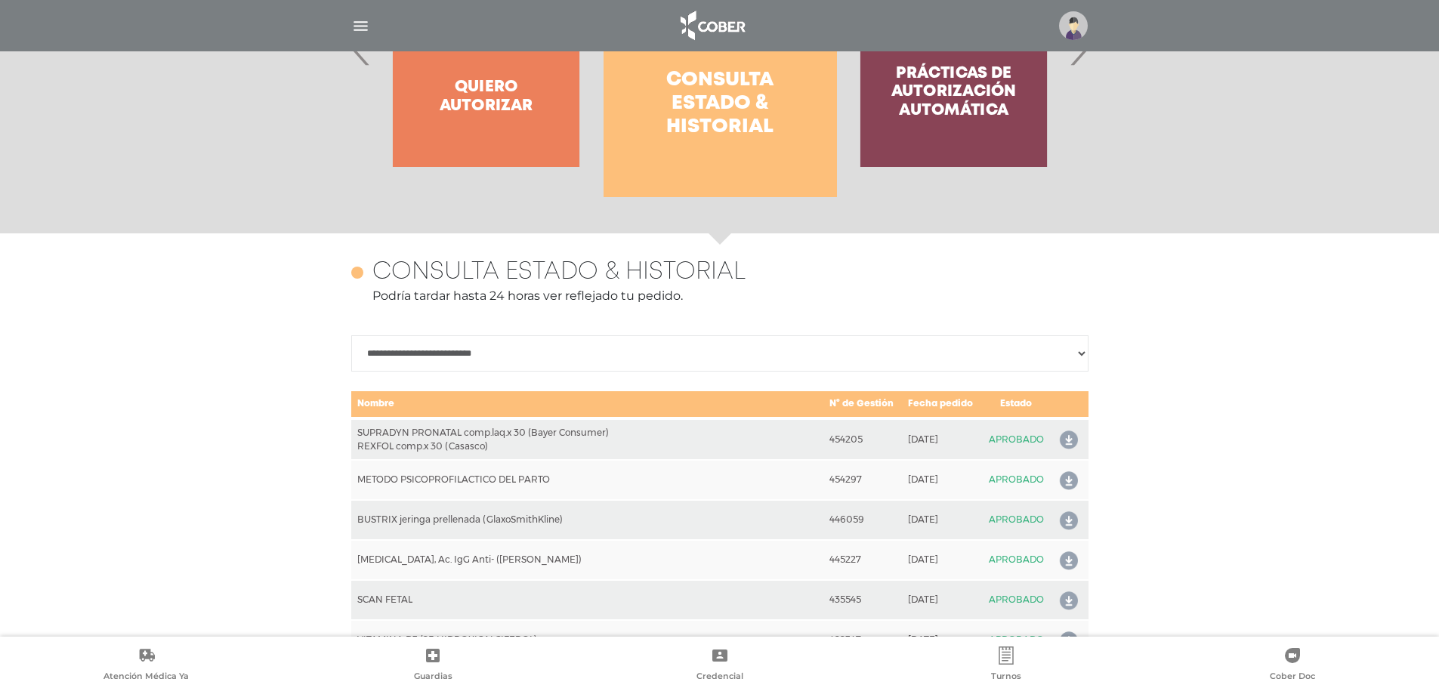
scroll to position [671, 0]
